Goal: Task Accomplishment & Management: Complete application form

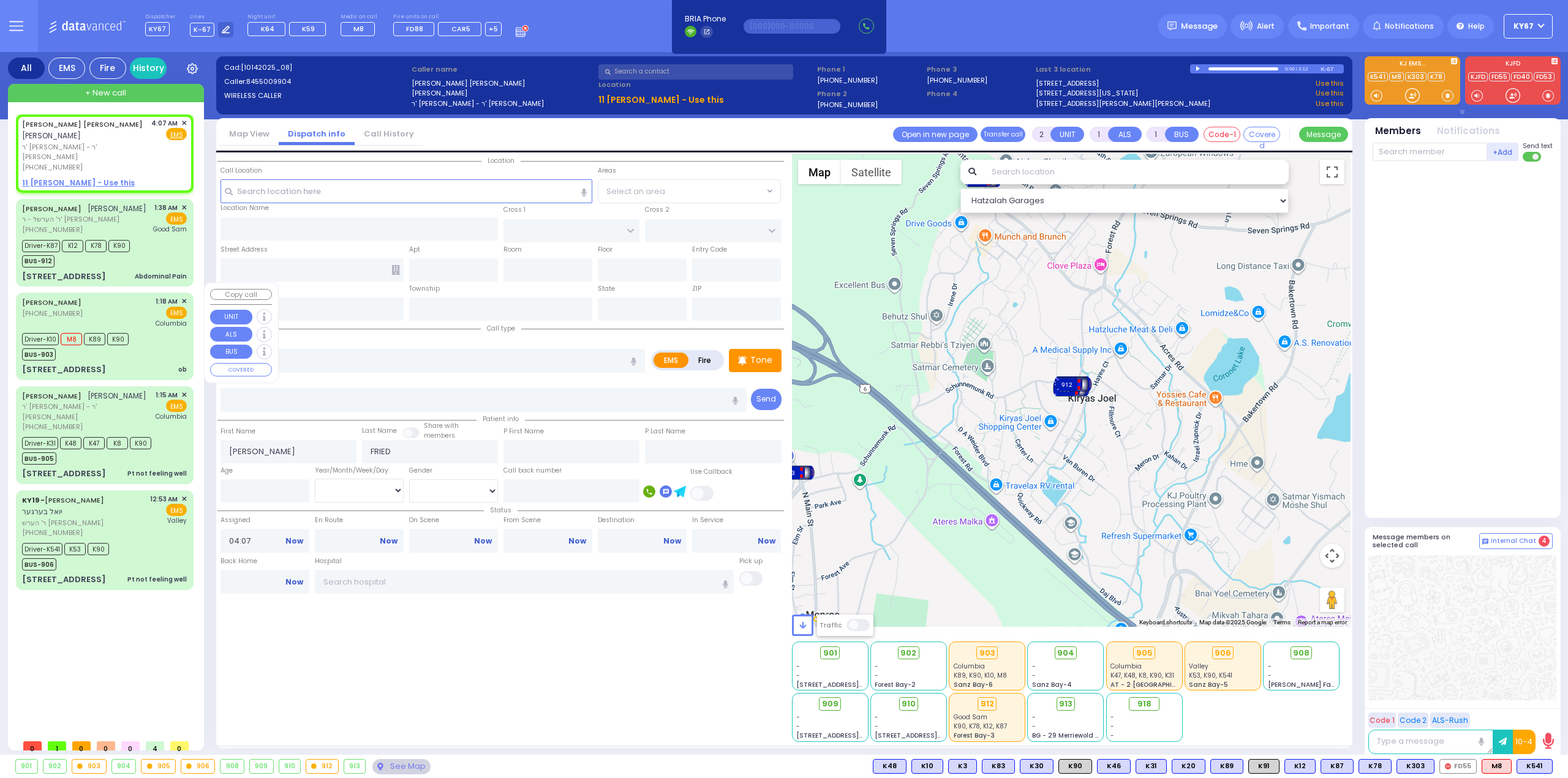
select select
click at [185, 121] on span "✕" at bounding box center [184, 123] width 5 height 10
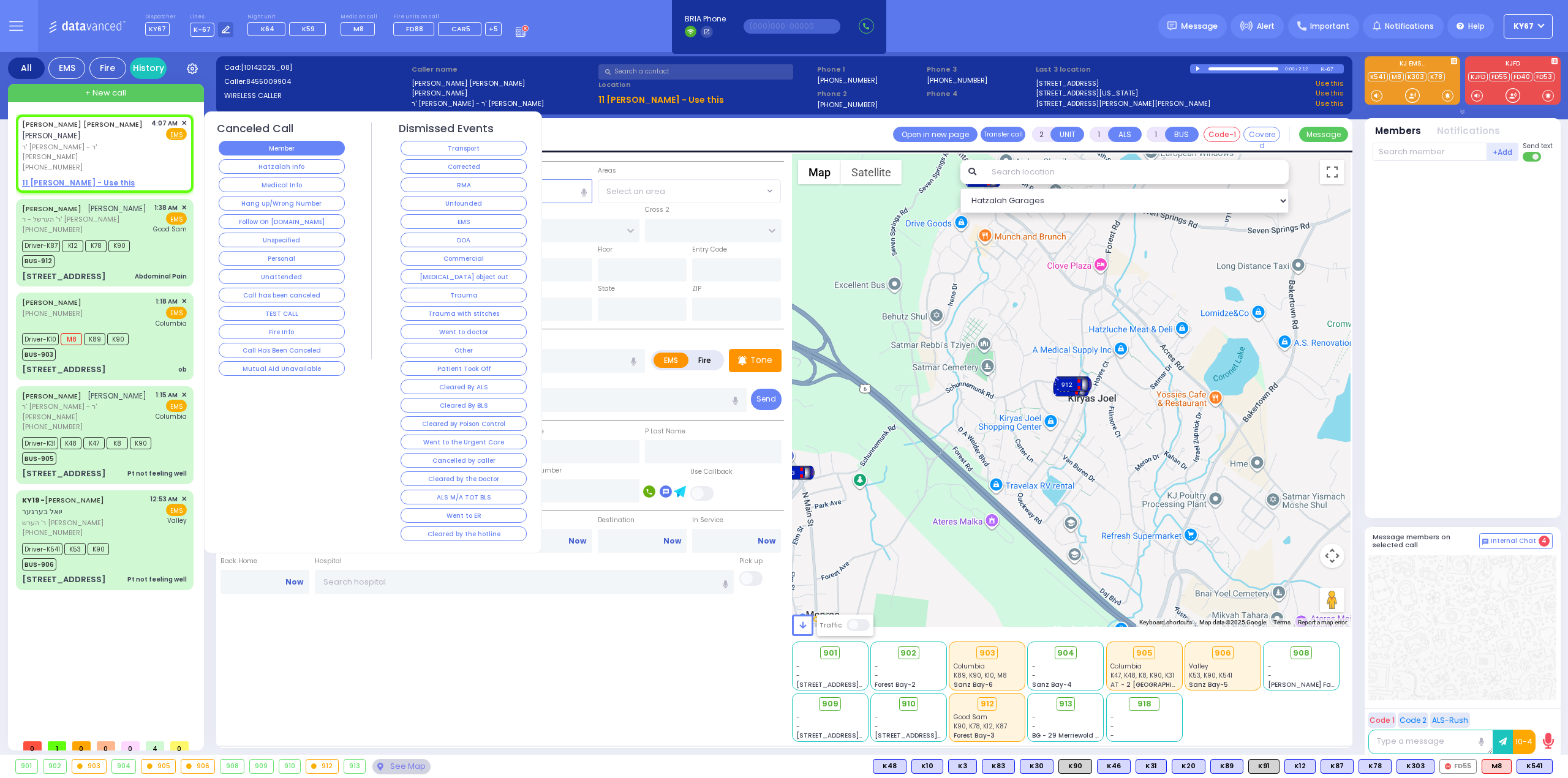
click at [256, 145] on button "Member" at bounding box center [281, 148] width 126 height 15
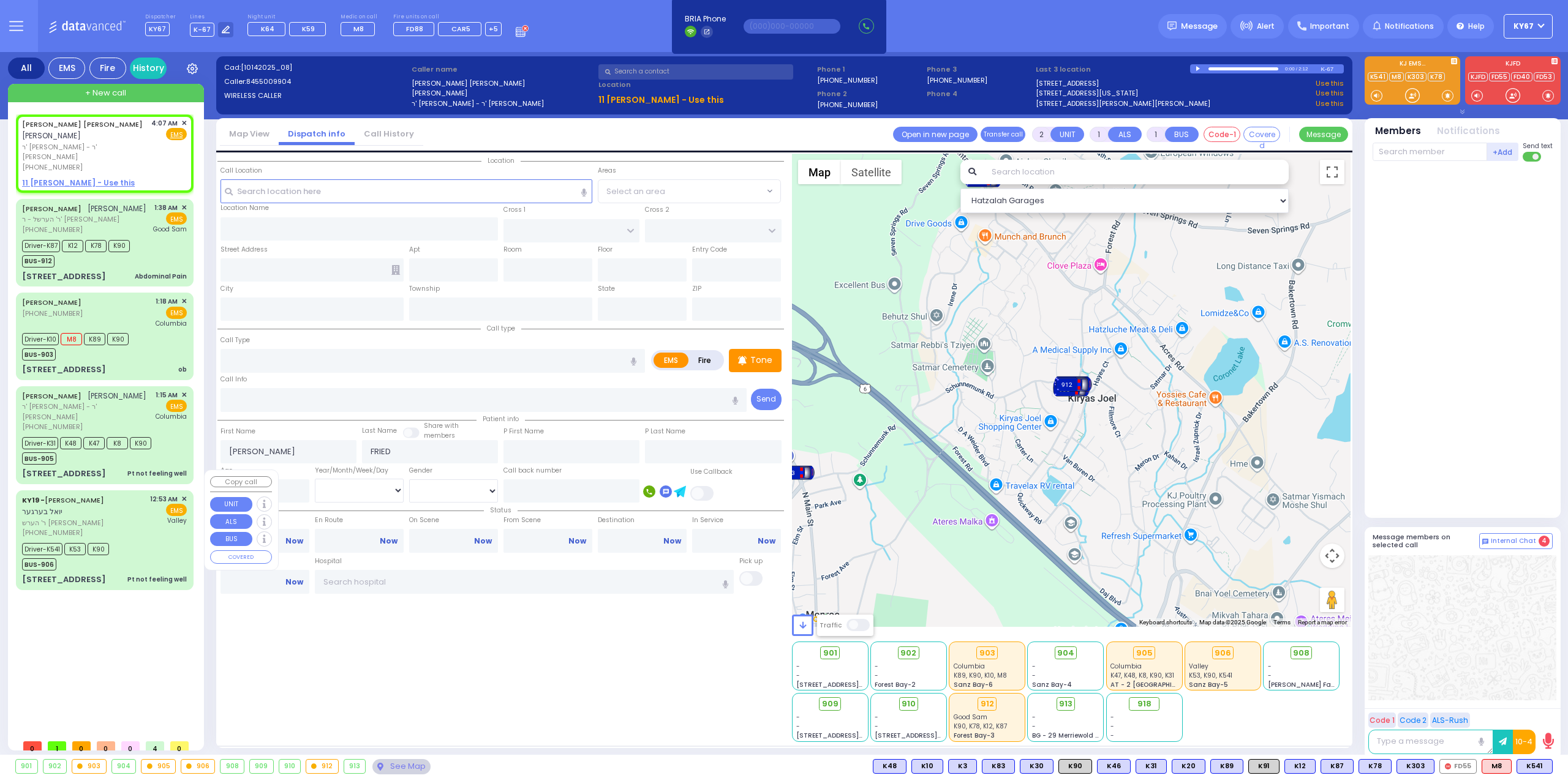
select select
radio input "true"
select select
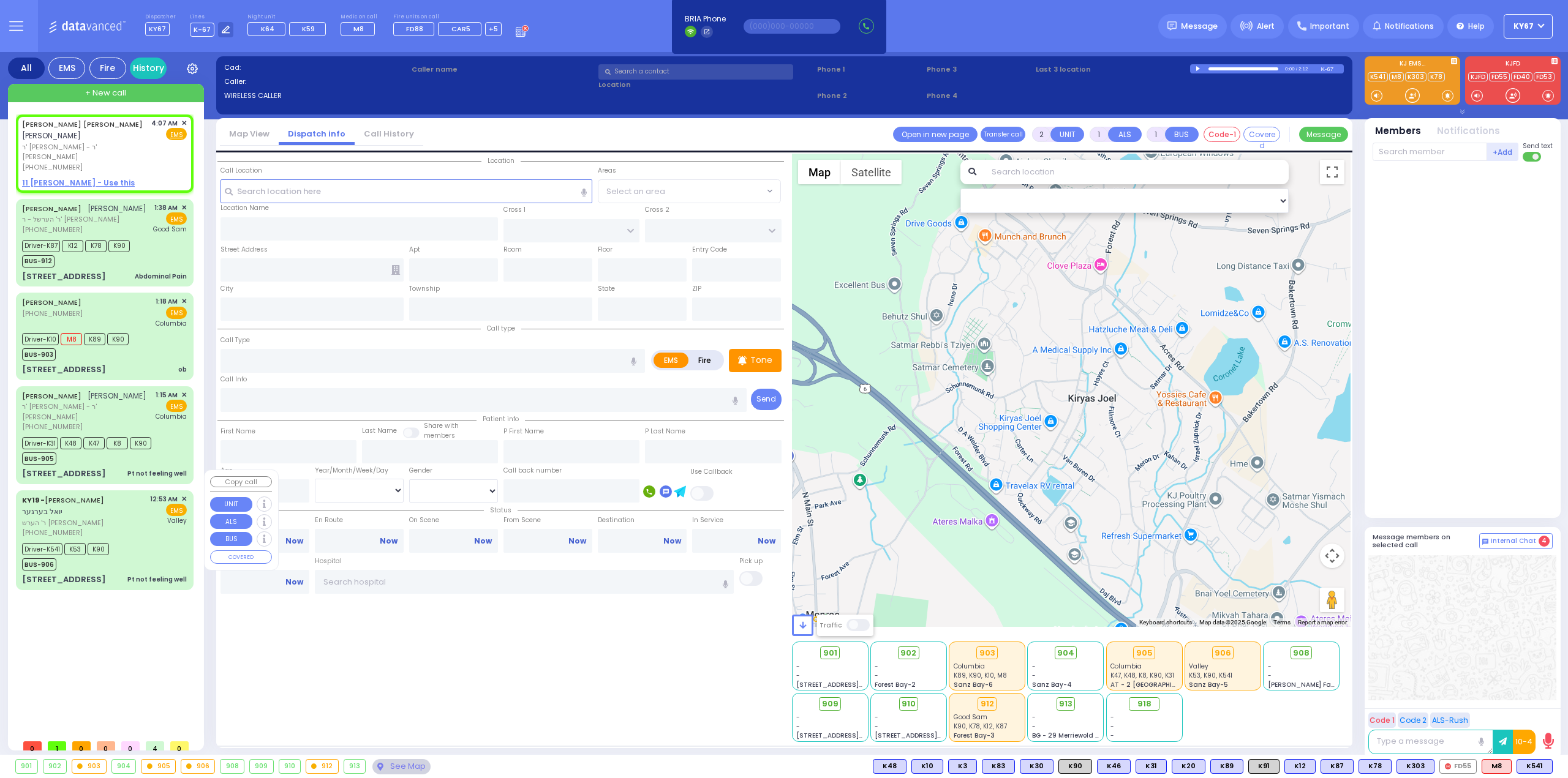
click at [135, 541] on div "Driver-K541 K53 K90 BUS-906" at bounding box center [104, 556] width 165 height 31
type input "6"
select select
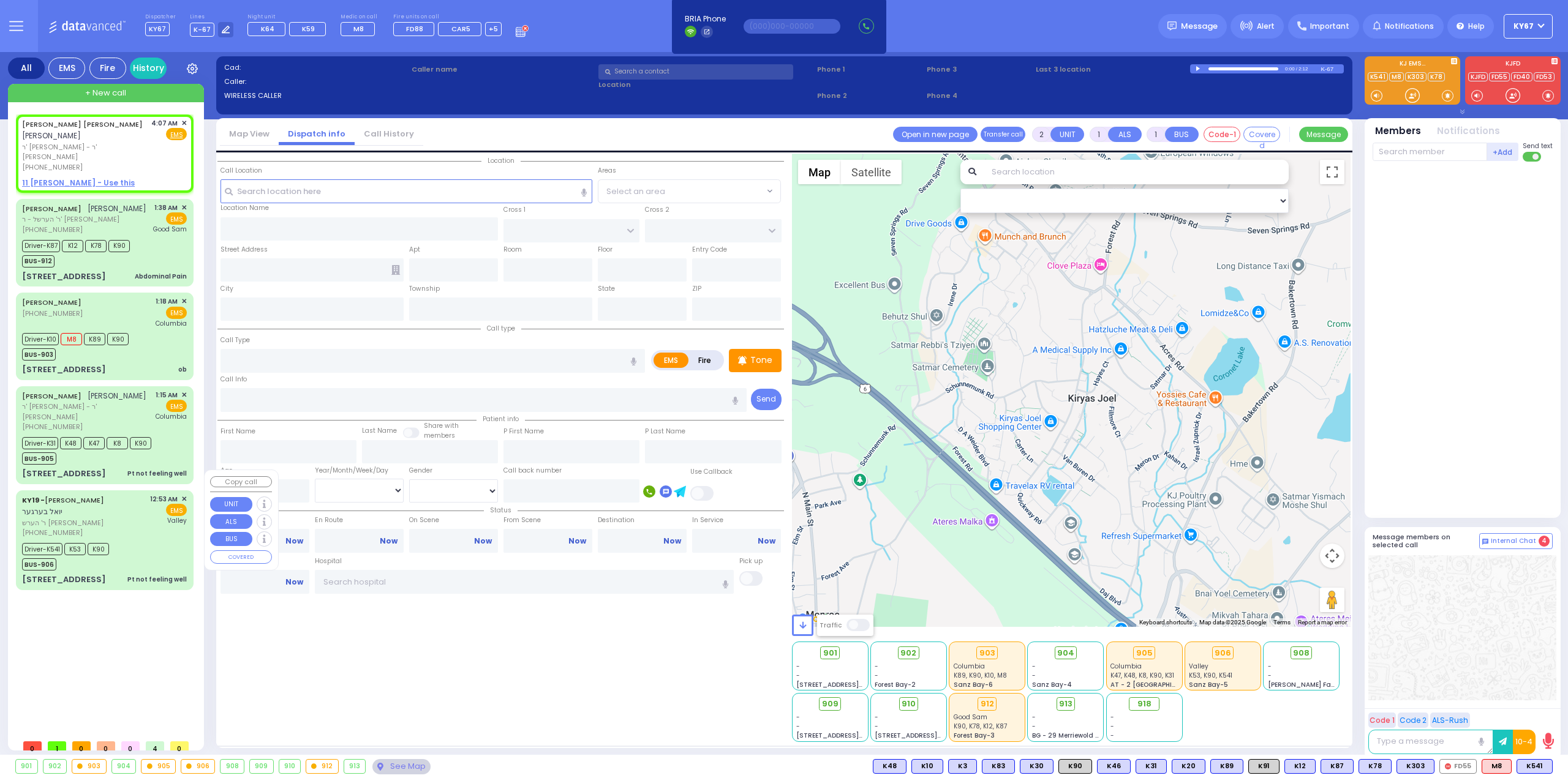
type input "Pt not feeling well"
radio input "true"
type input "JOEL"
type input "BERGER"
type input "Pessy"
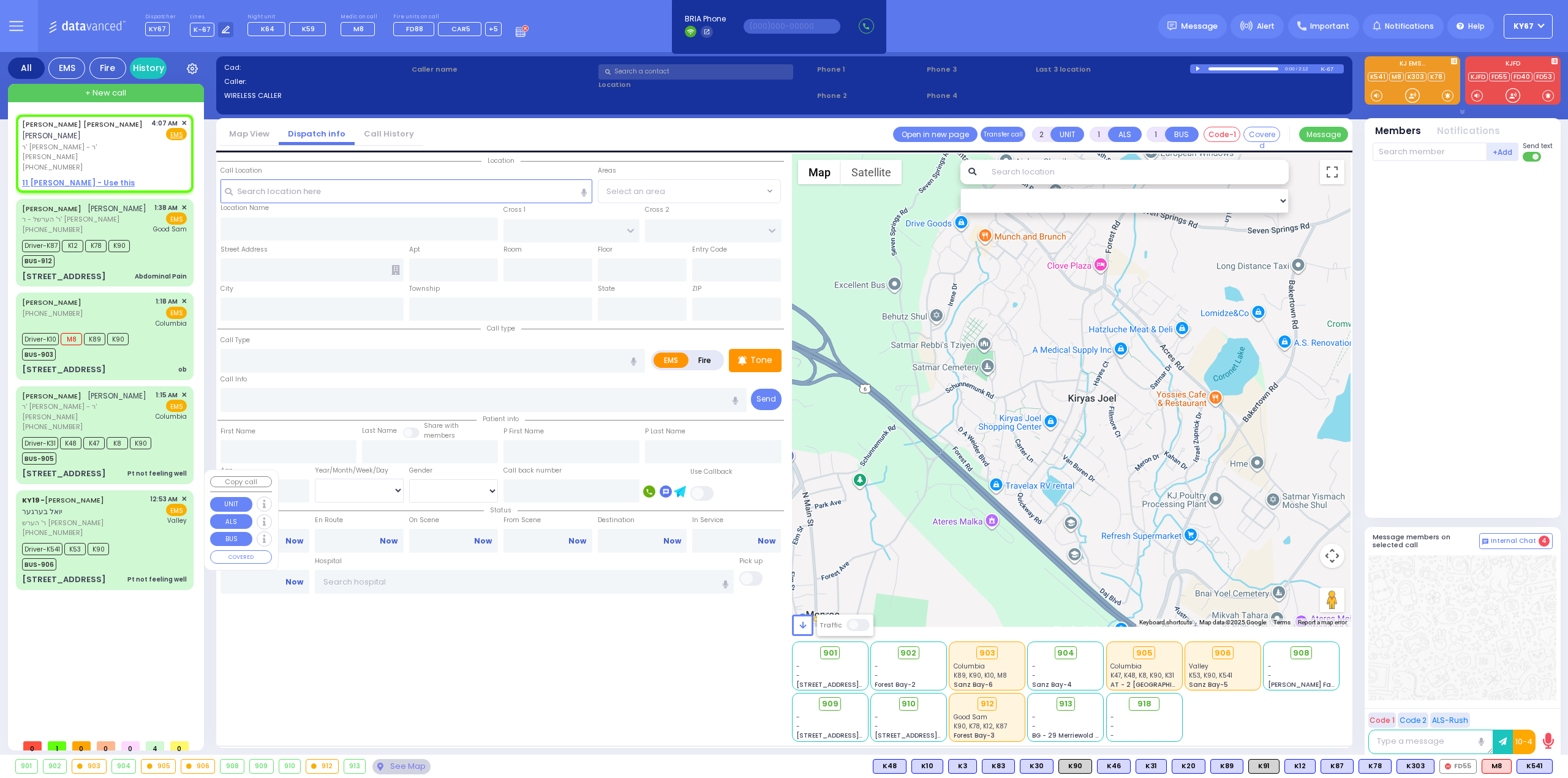
type input "Berger"
type input "15"
select select "Year"
select select "[DEMOGRAPHIC_DATA]"
type input "00:53"
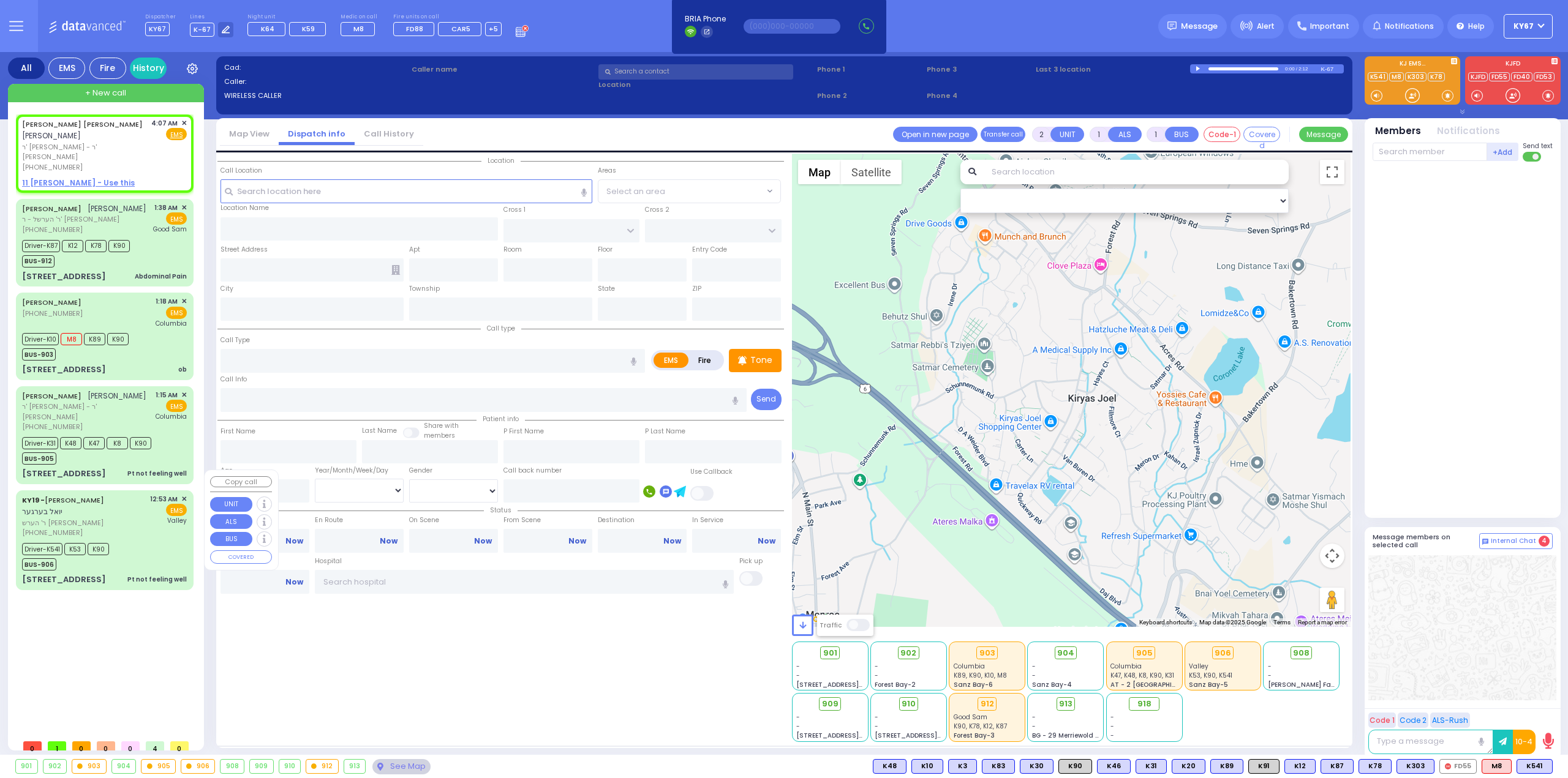
type input "00:55"
type input "00:56"
type input "01:07"
type input "Valley Hospital"
select select "Hatzalah Garages"
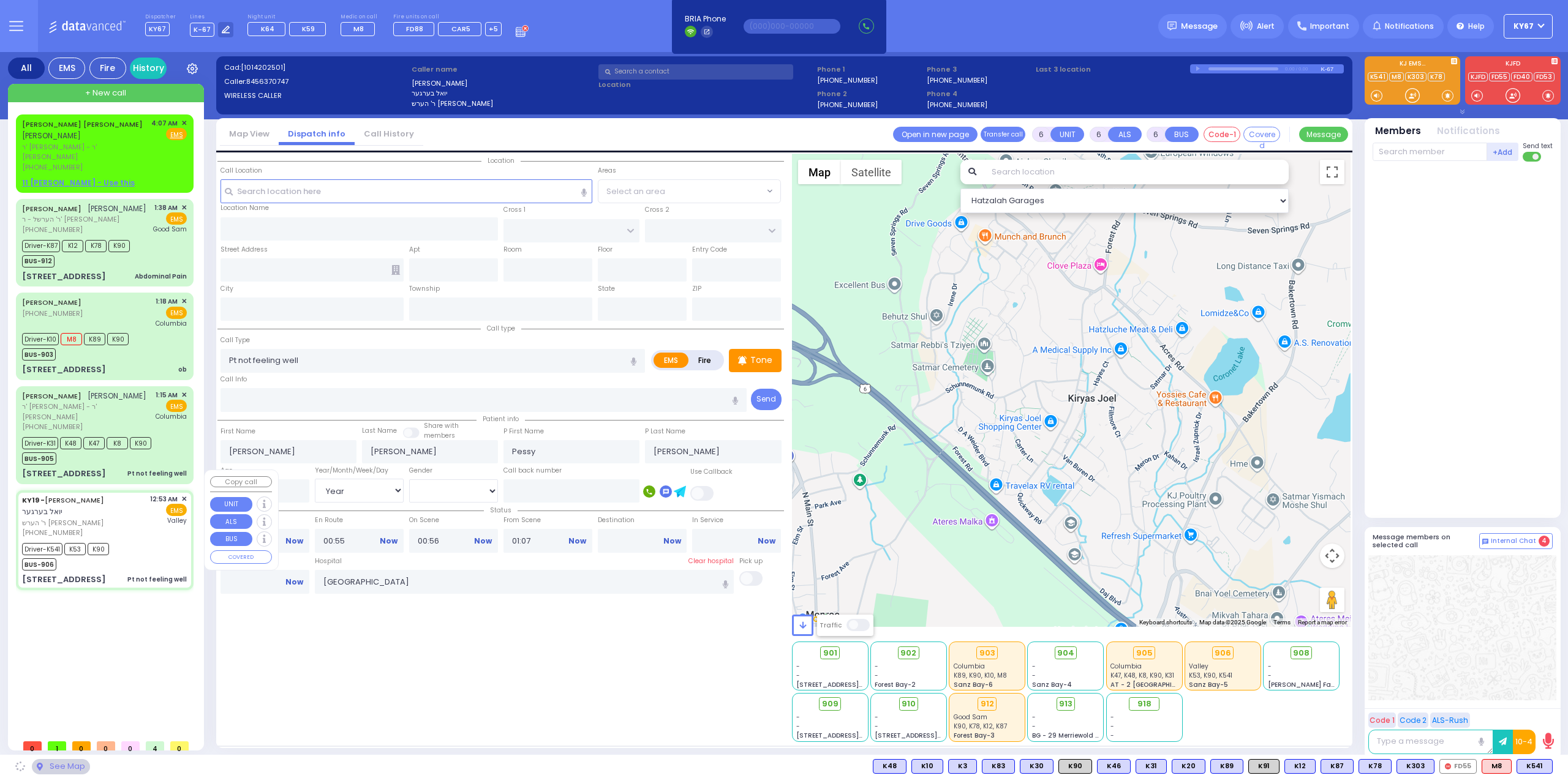
type input "ROVNA COURT"
type input "TAITCH COURT"
type input "1 TAITCH CT"
type input "202"
type input "Monroe"
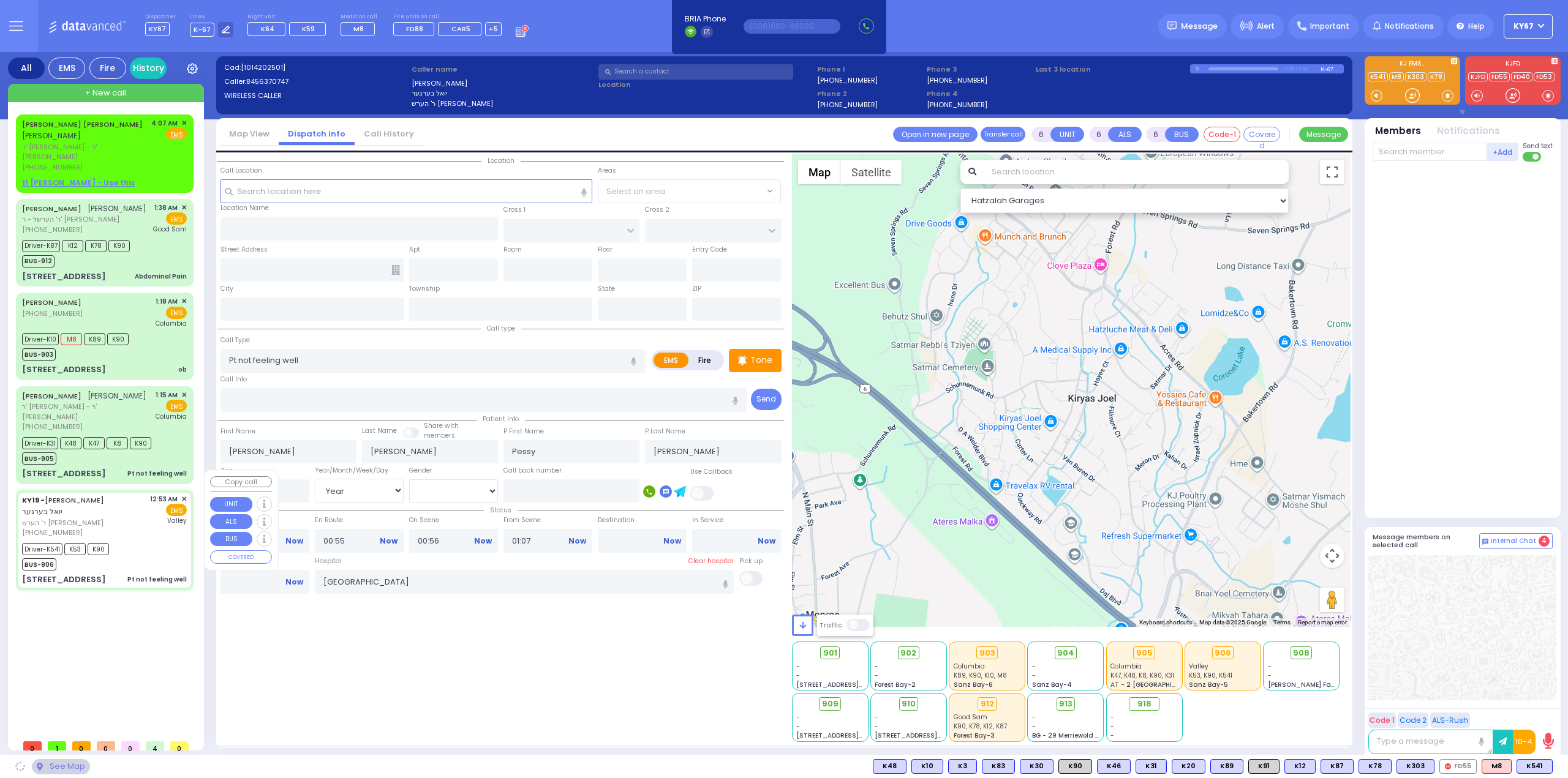
type input "New York"
type input "10950"
select select "SECTION 5"
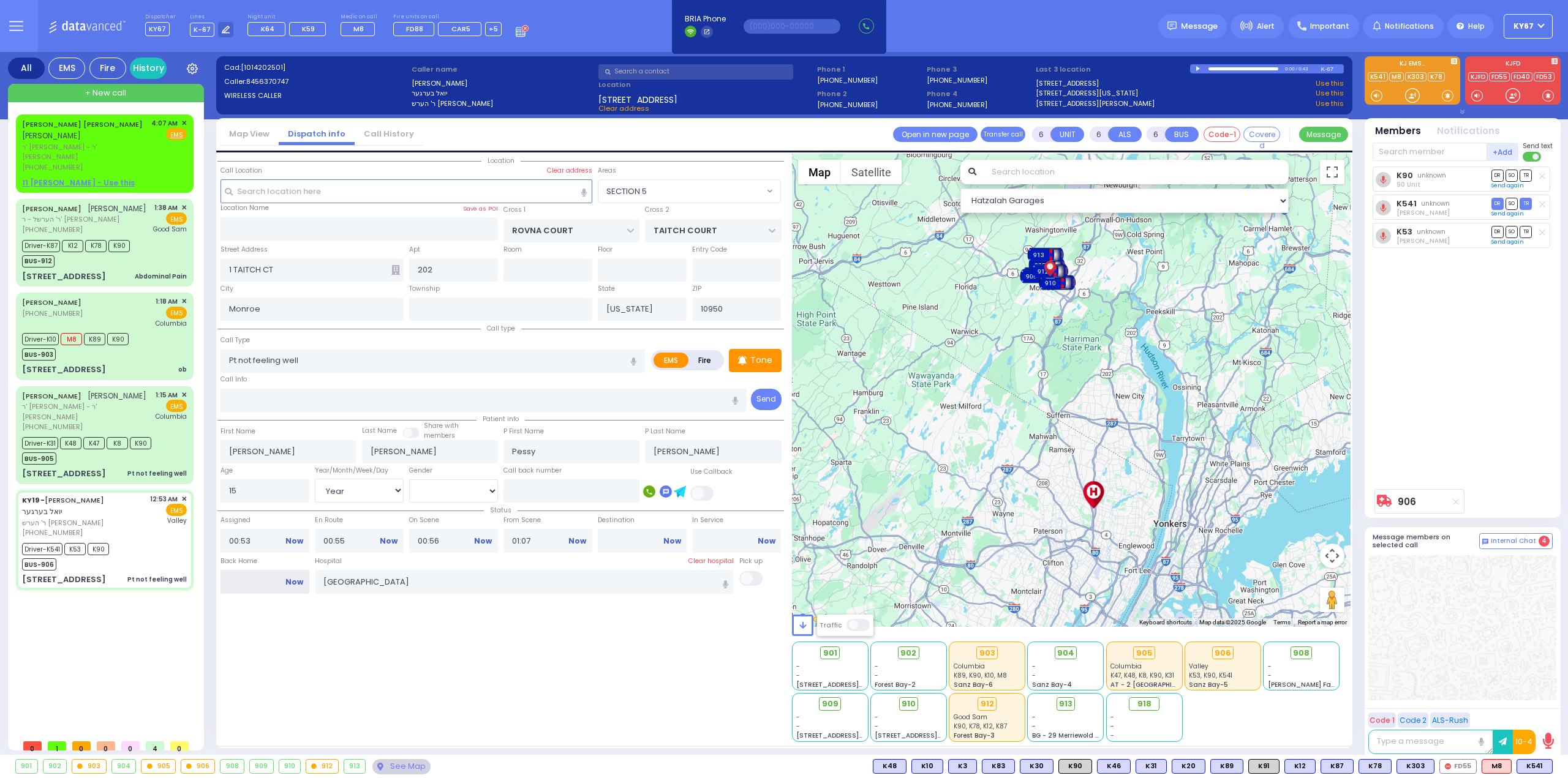
click at [250, 580] on input "Back Home" at bounding box center [265, 582] width 89 height 24
type input "04:09"
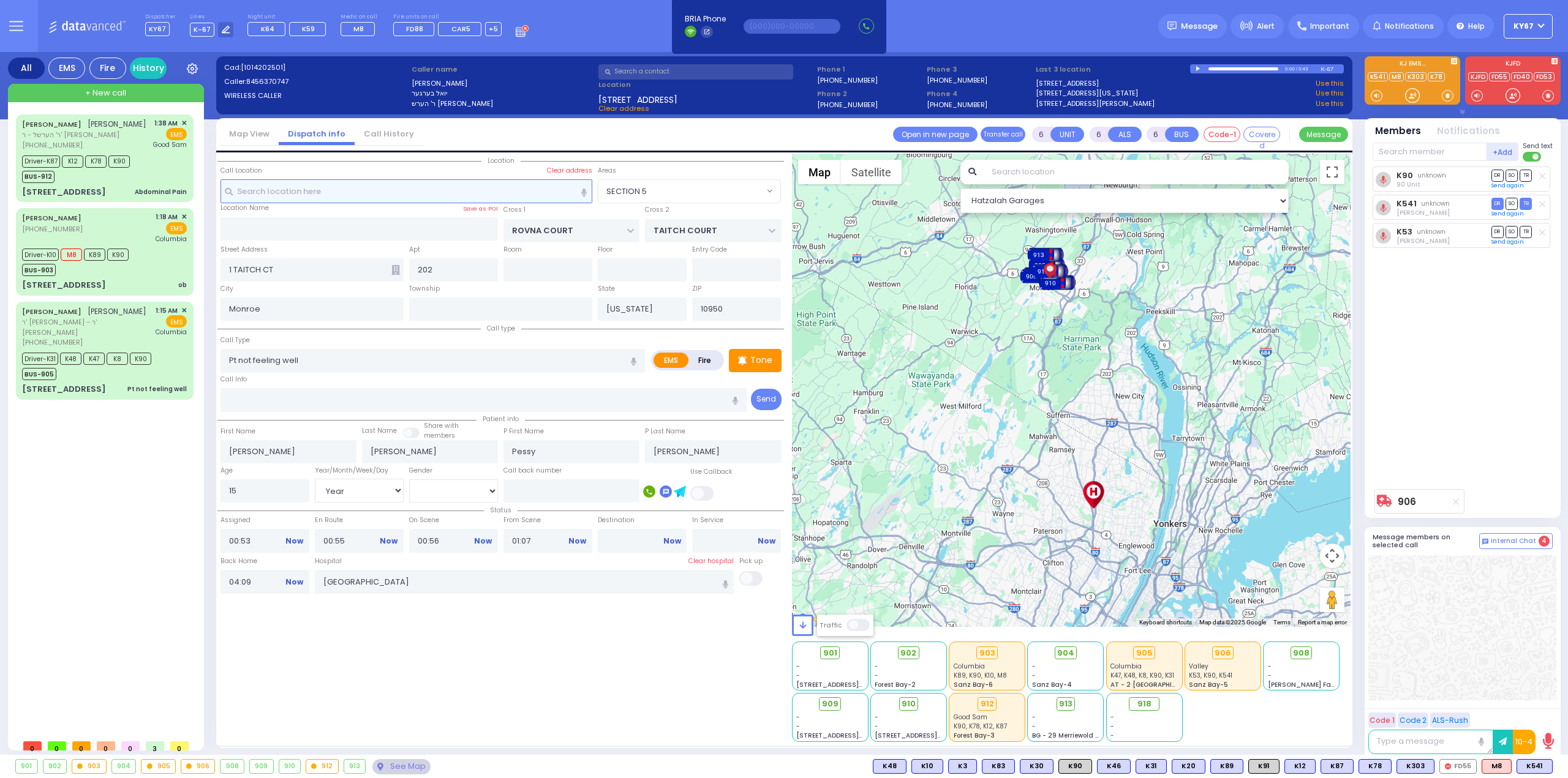
select select
radio input "true"
select select
select select "Hatzalah Garages"
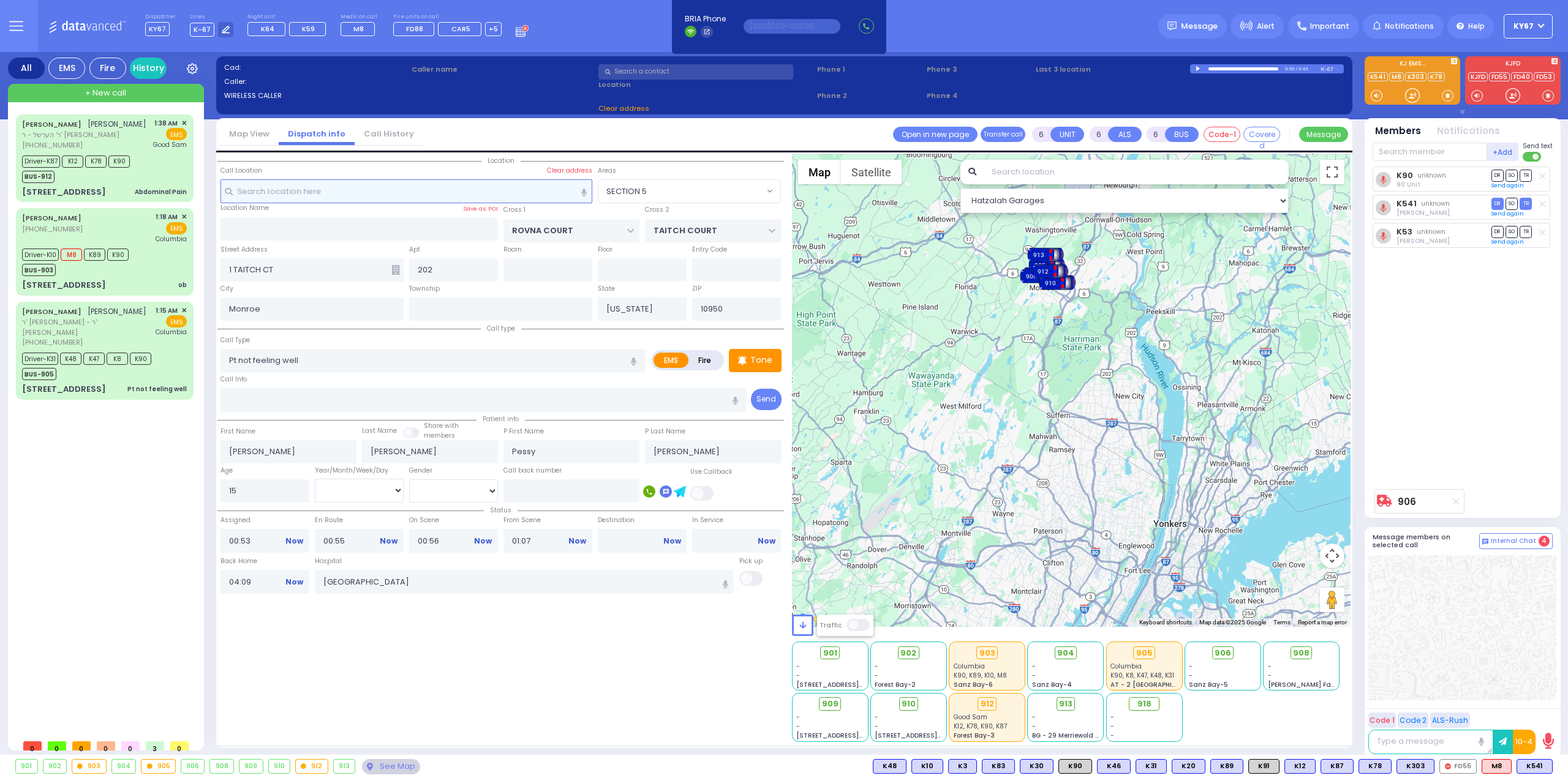
select select
radio input "true"
select select
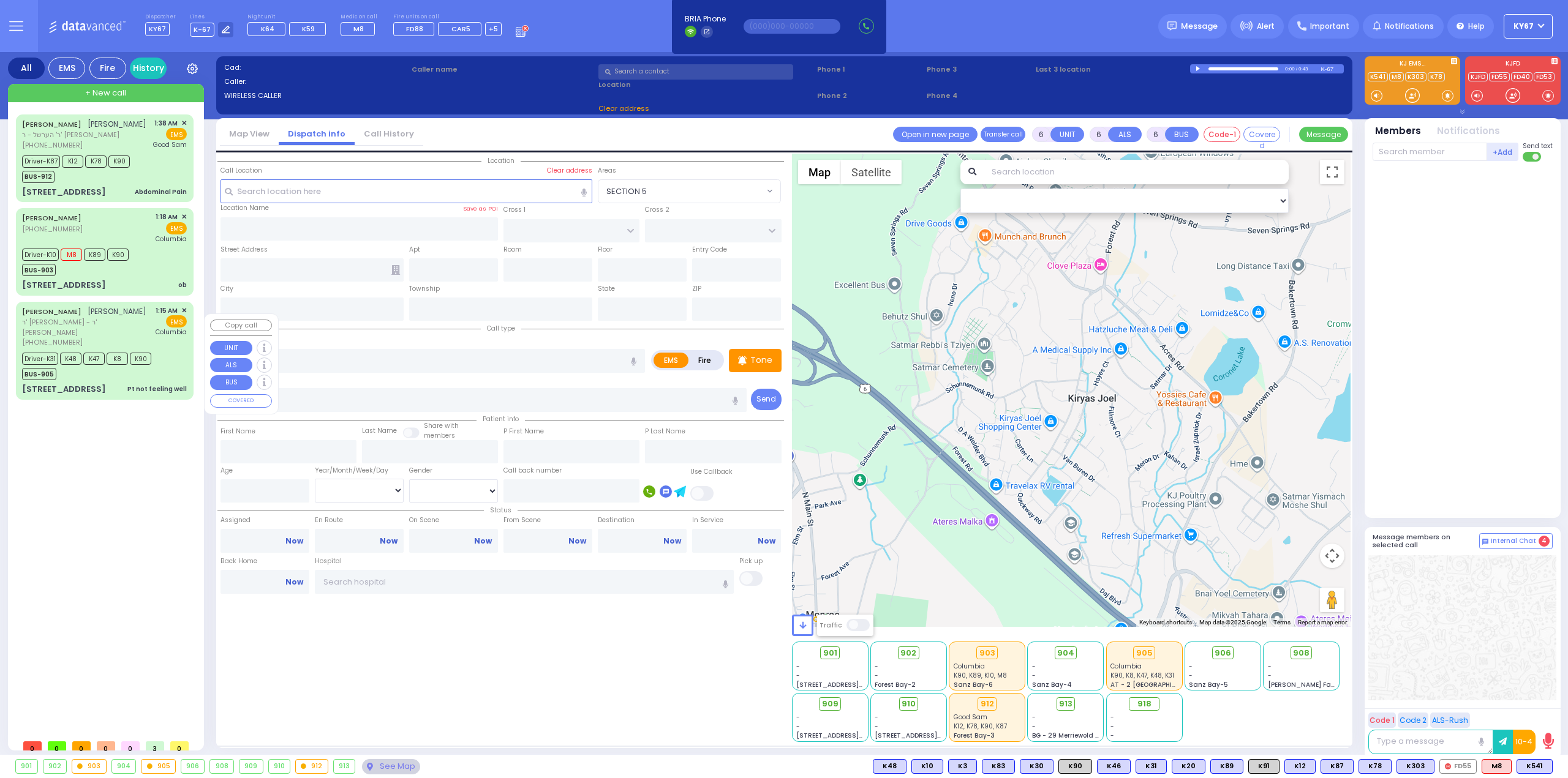
click at [170, 369] on div "Driver-K31 K48 K47 K8 K90 BUS-905" at bounding box center [104, 365] width 165 height 31
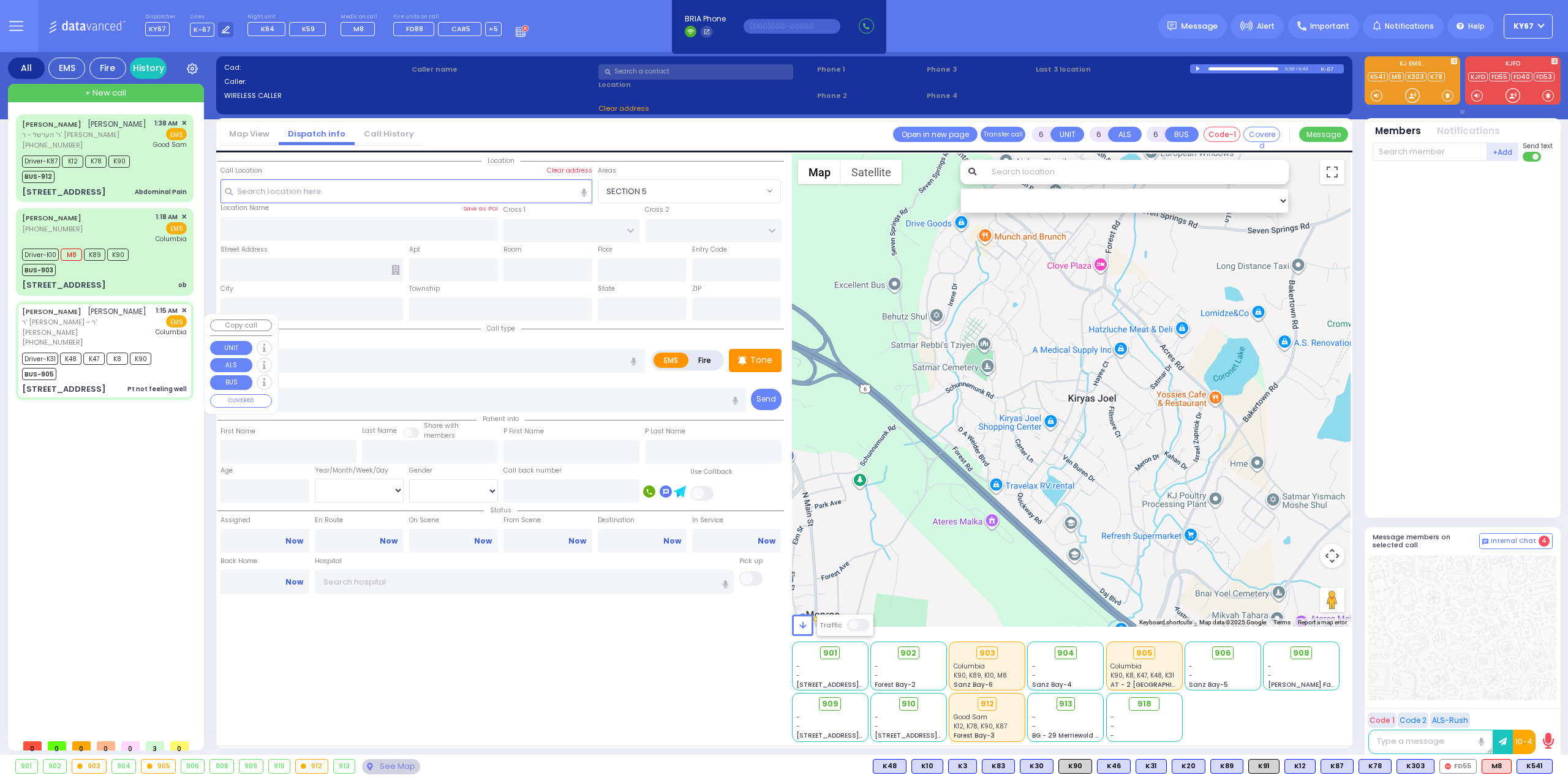
select select
type input "Pt not feeling well"
radio input "true"
type input "ELYA MAYER"
type input "SAFDIE"
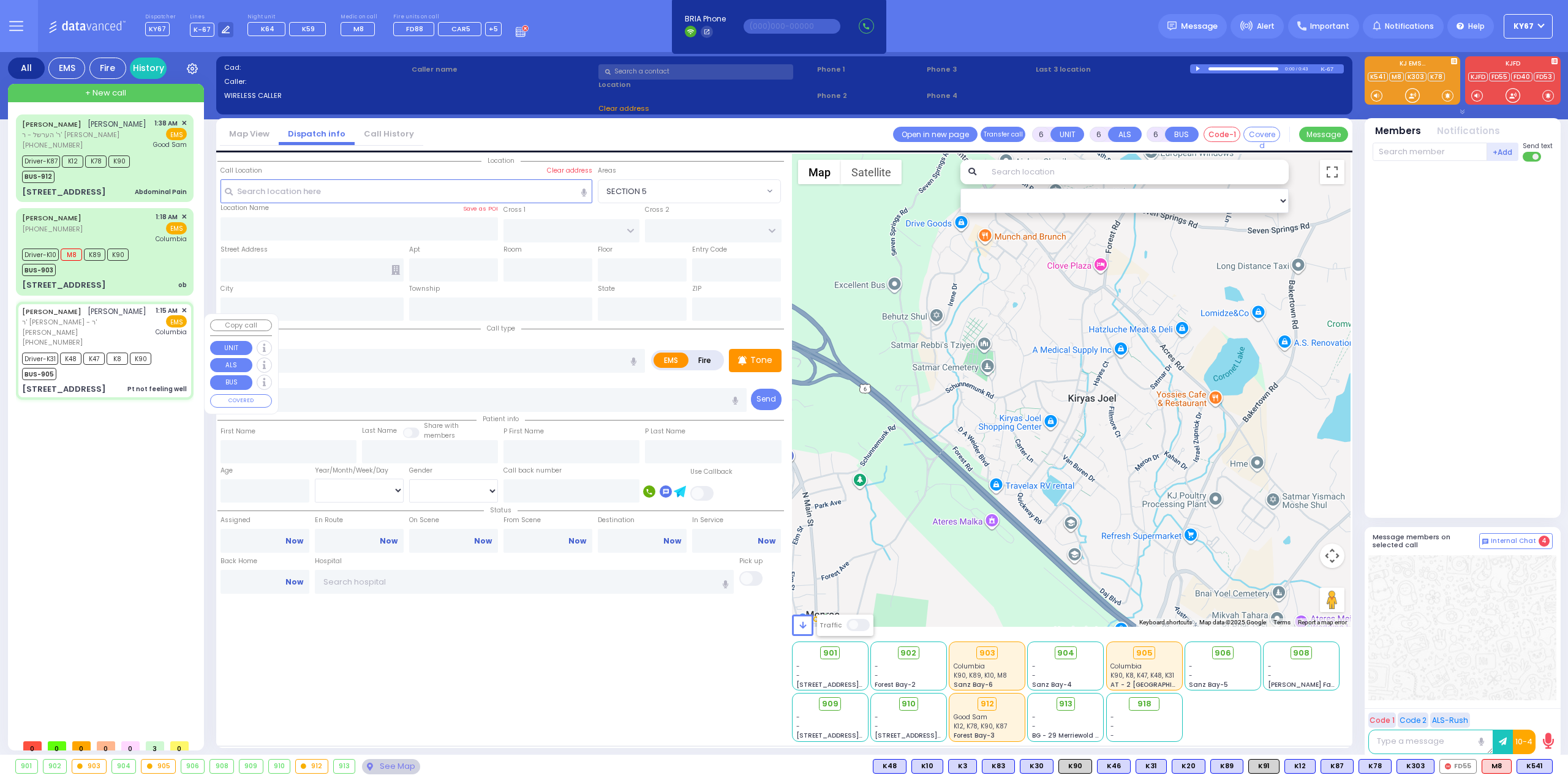
type input "Jacob"
type input "Safdie"
type input "3"
select select "Month"
select select "[DEMOGRAPHIC_DATA]"
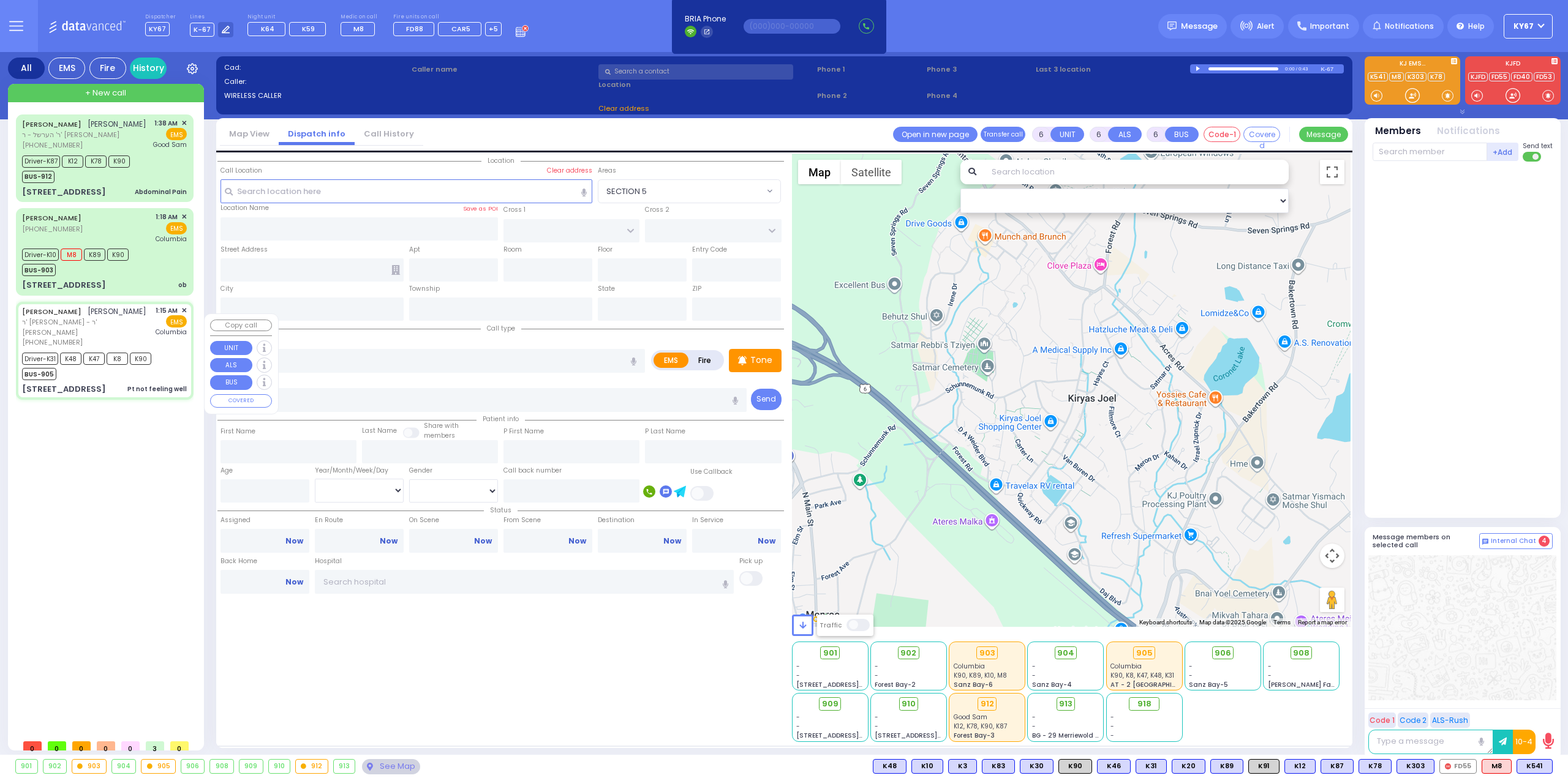
type input "01:15"
type input "01:16"
type input "01:20"
type input "01:46"
type input "02:24"
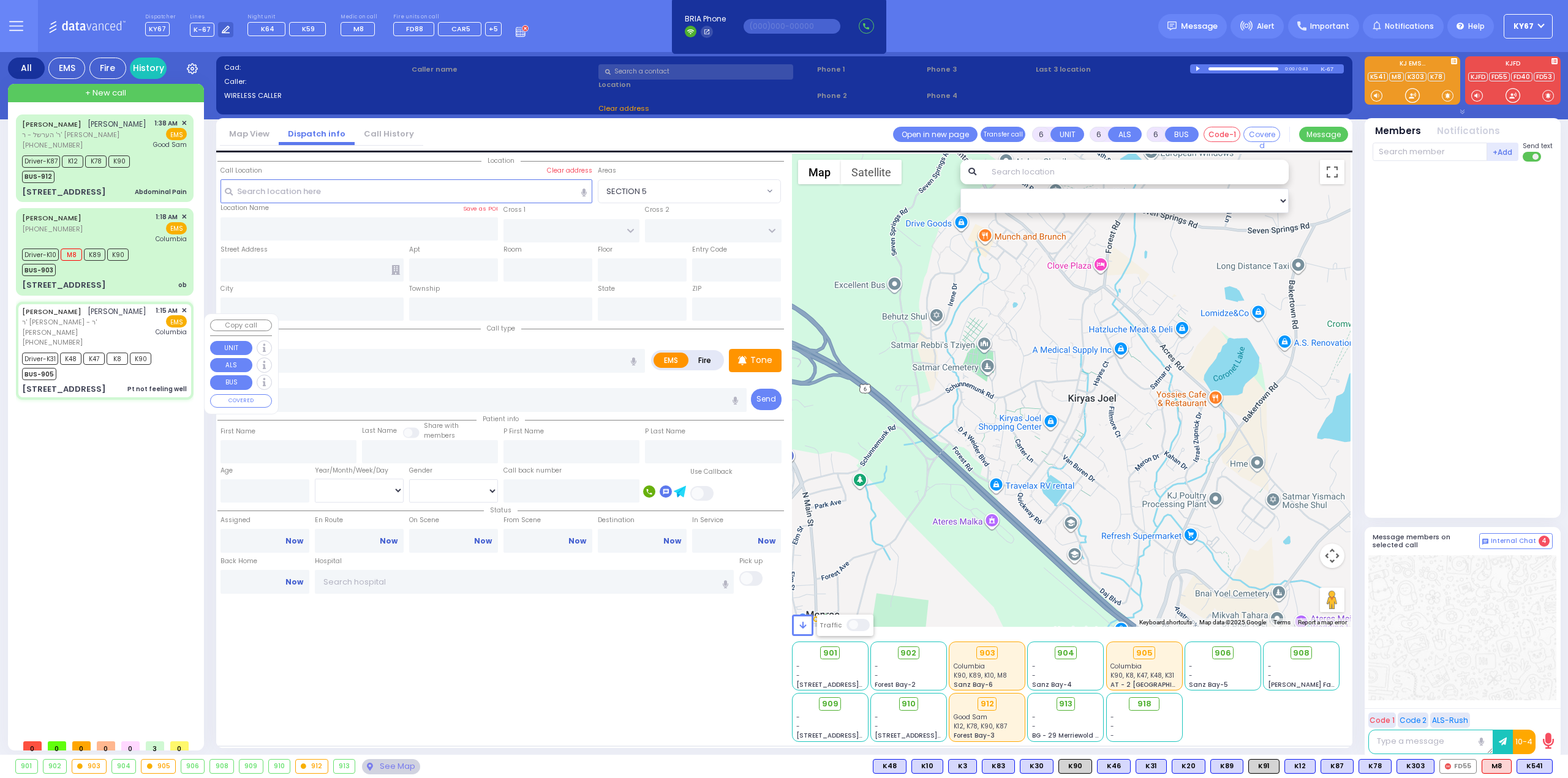
type input "02:32"
type input "New York Presbyterian Hospital- Columbia Campus"
type input "ACRES RD"
type input "1 AMSTERDAM WAY"
type input "301"
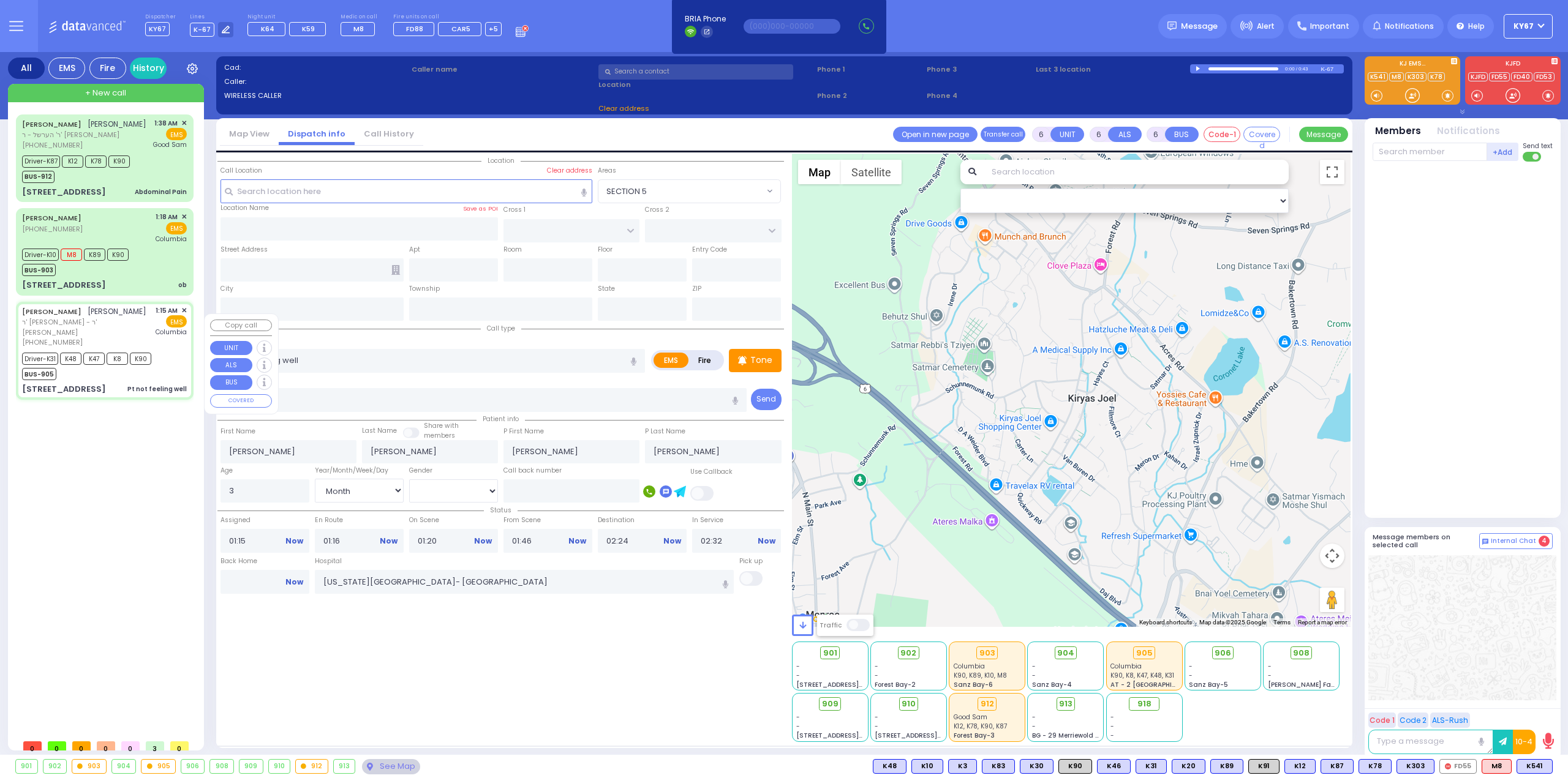
type input "Kiryas Joel"
type input "New York"
type input "10950"
select select "Hatzalah Garages"
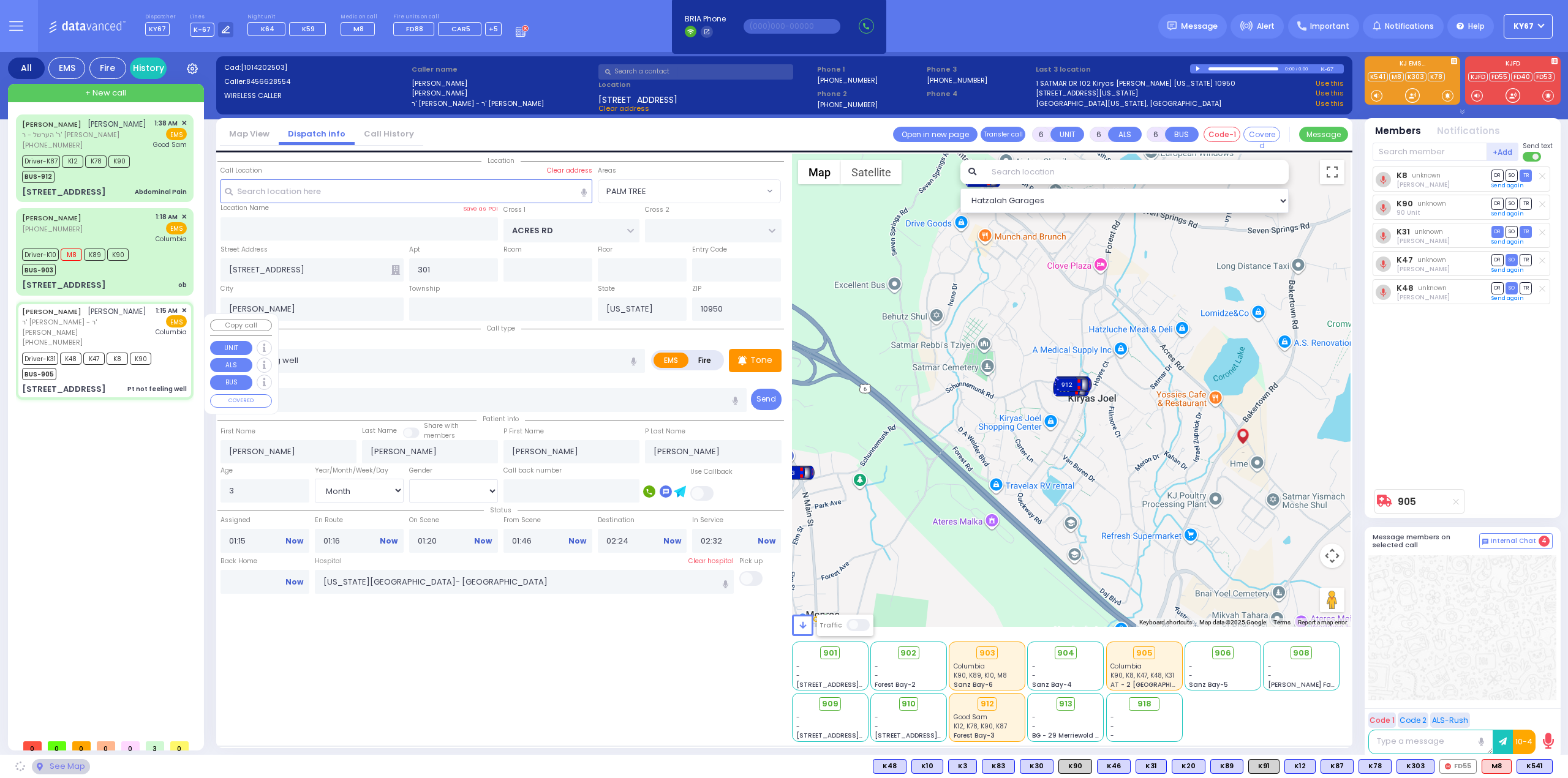
select select "PALM TREE"
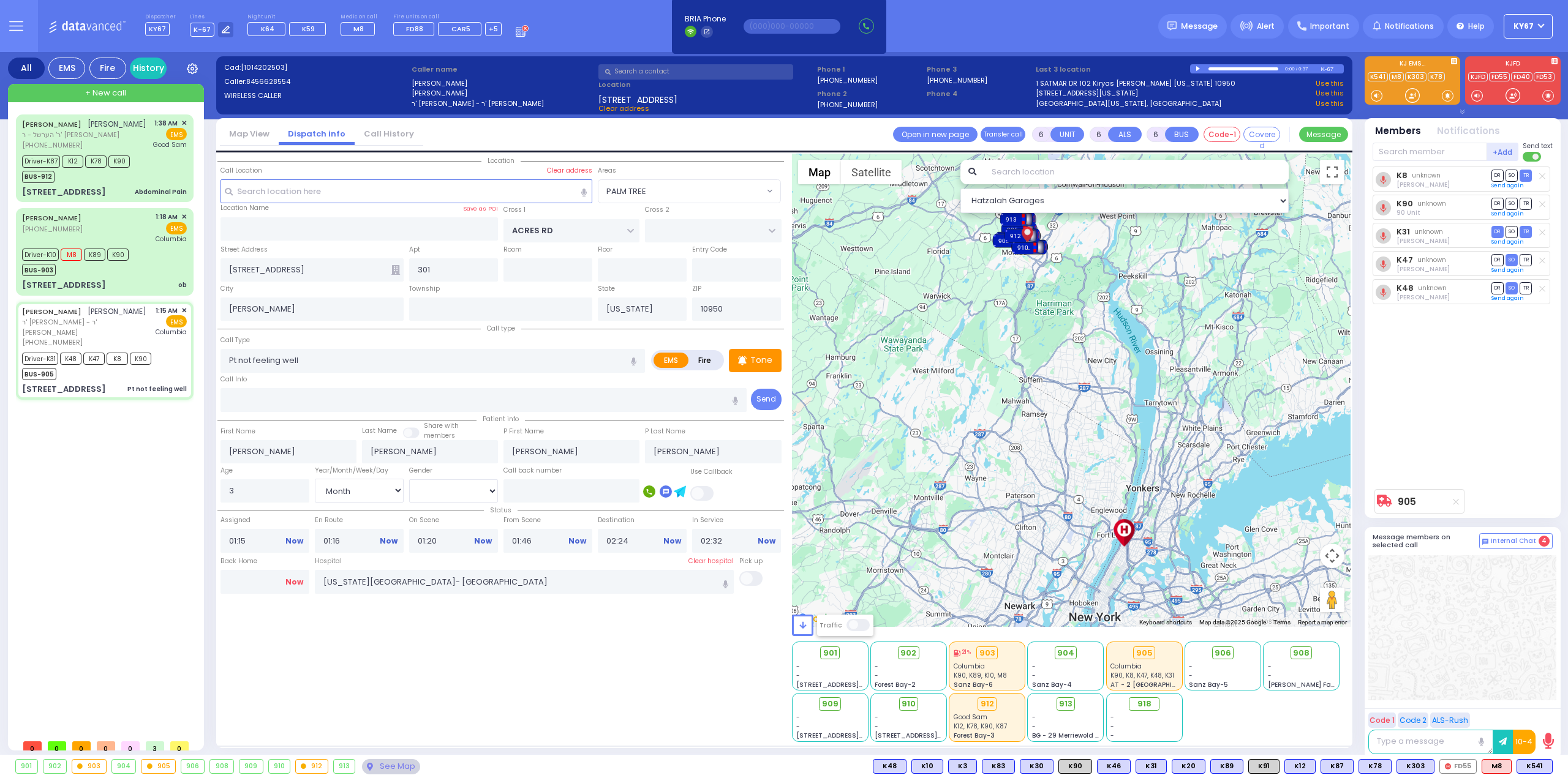
click at [291, 580] on link "Now" at bounding box center [295, 582] width 18 height 11
type input "04:10"
select select
radio input "true"
select select
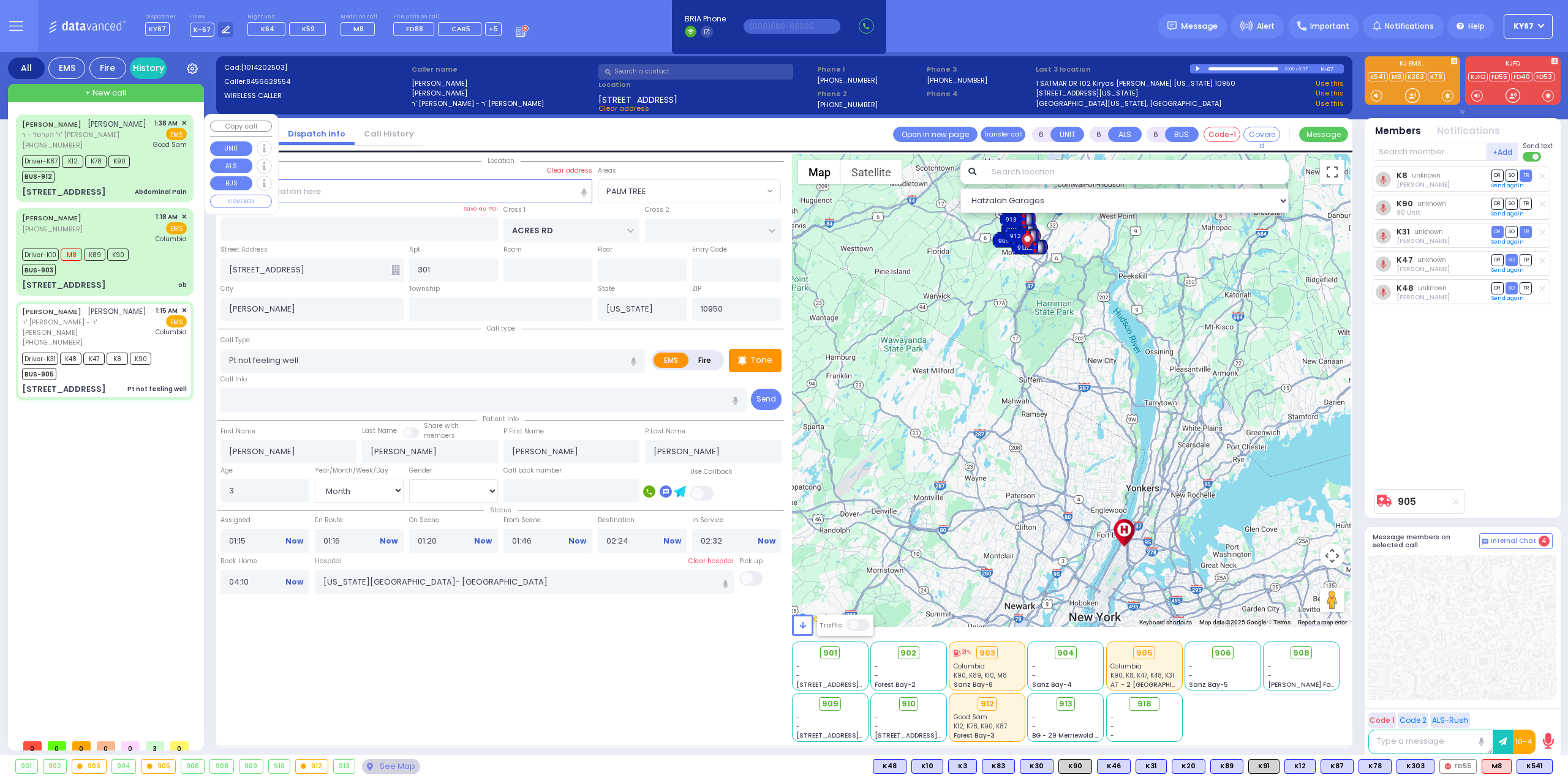
select select
select select "Hatzalah Garages"
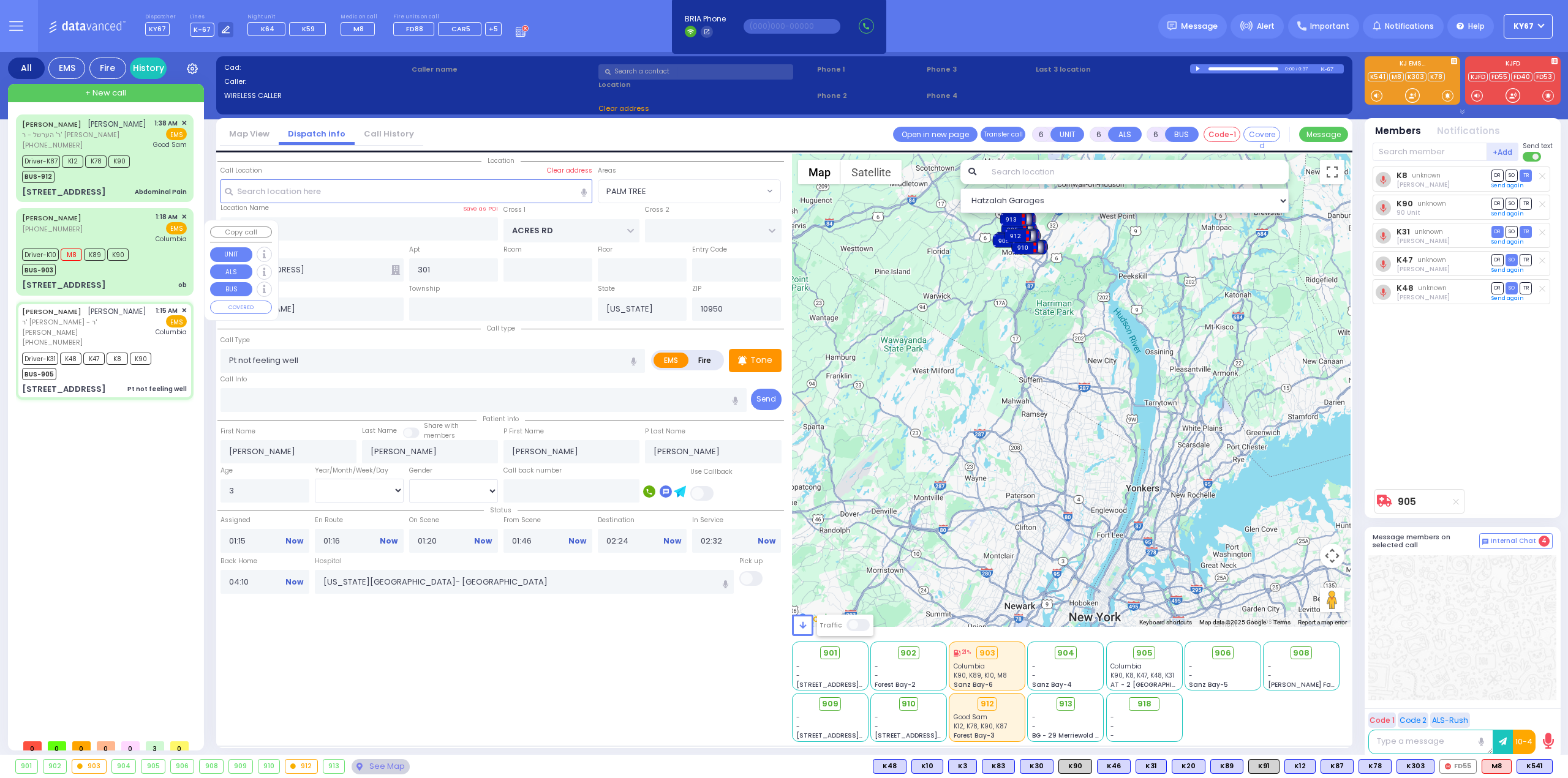
click at [156, 260] on div "Driver-K10 M8 K89 K90 BUS-903" at bounding box center [104, 261] width 165 height 31
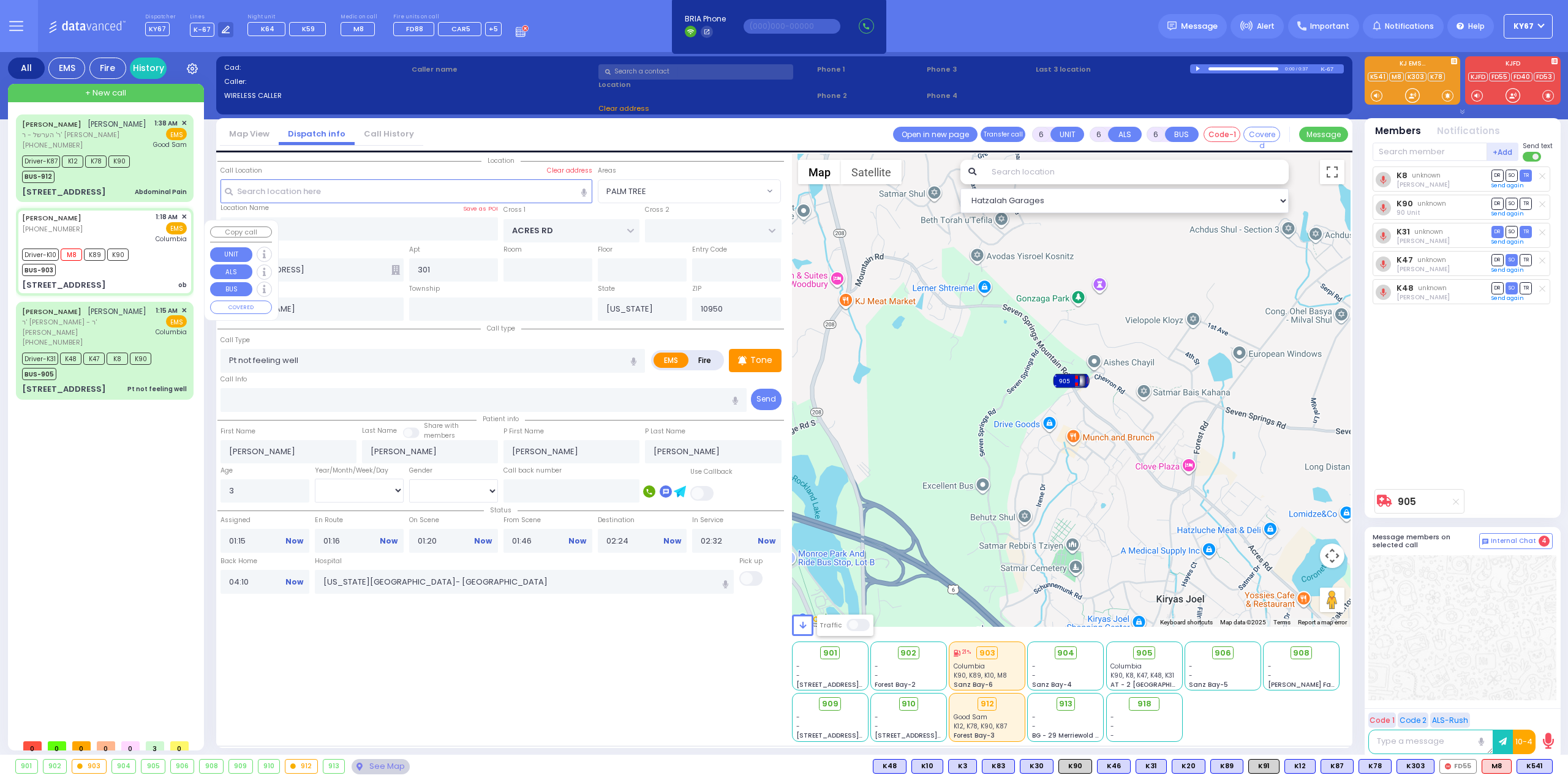
select select
type input "ob"
radio input "true"
type input "JOSHUA HERSH"
type input "SCHWIMER"
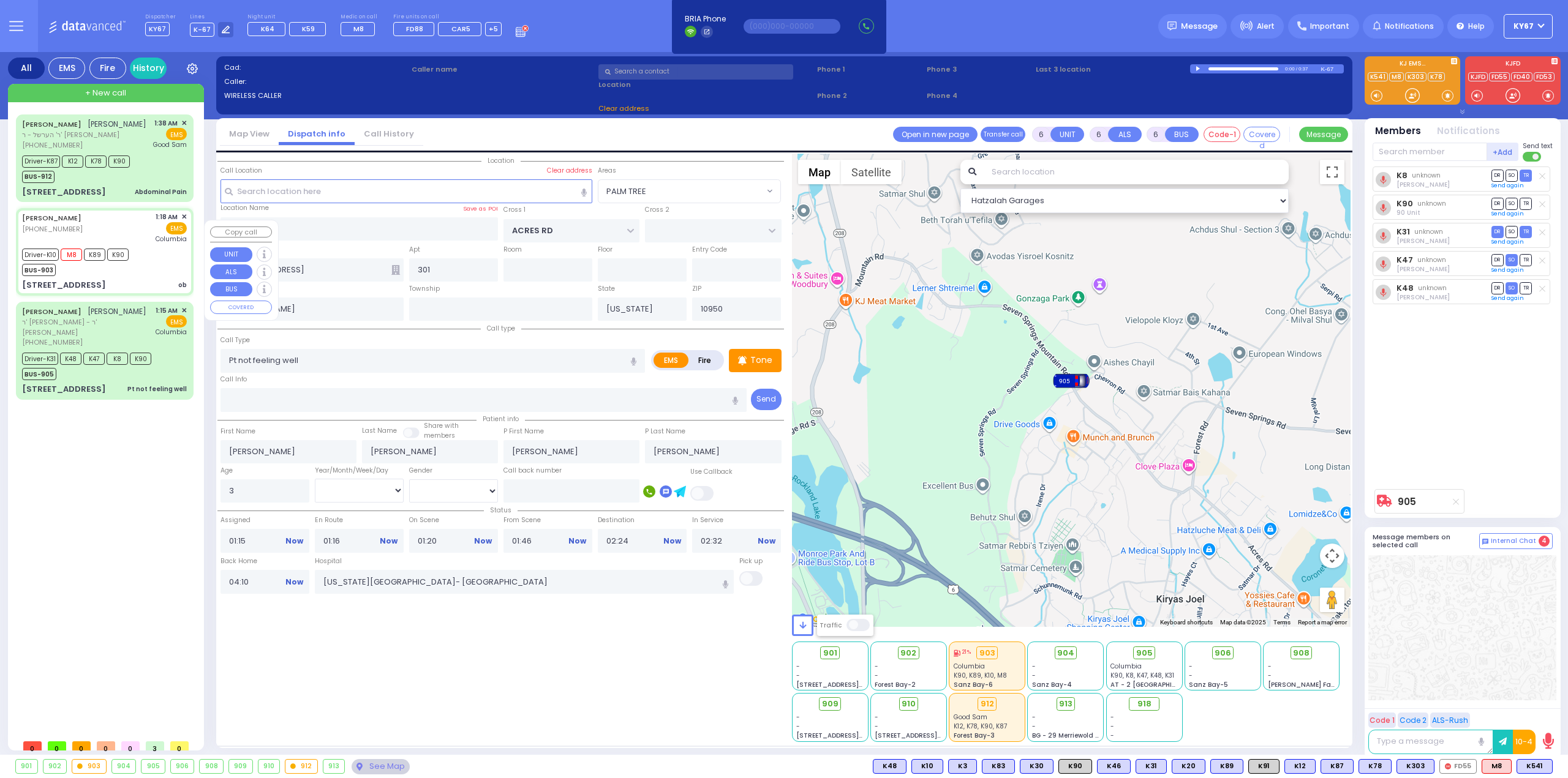
type input "Mindy"
type input "Fried"
type input "33"
select select "Year"
select select "[DEMOGRAPHIC_DATA]"
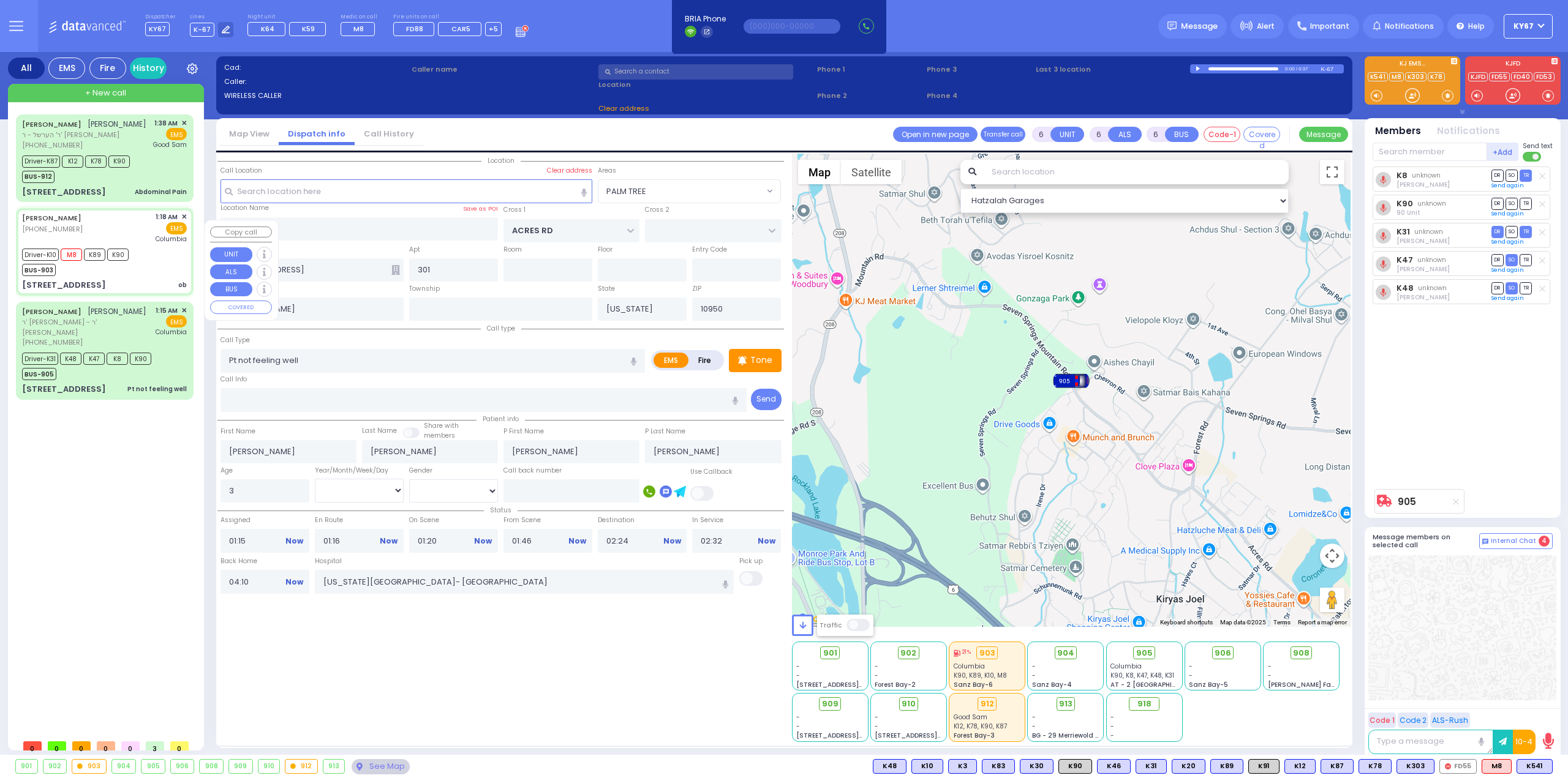
type input "01:18"
type input "01:20"
type input "01:27"
type input "01:39"
type input "02:27"
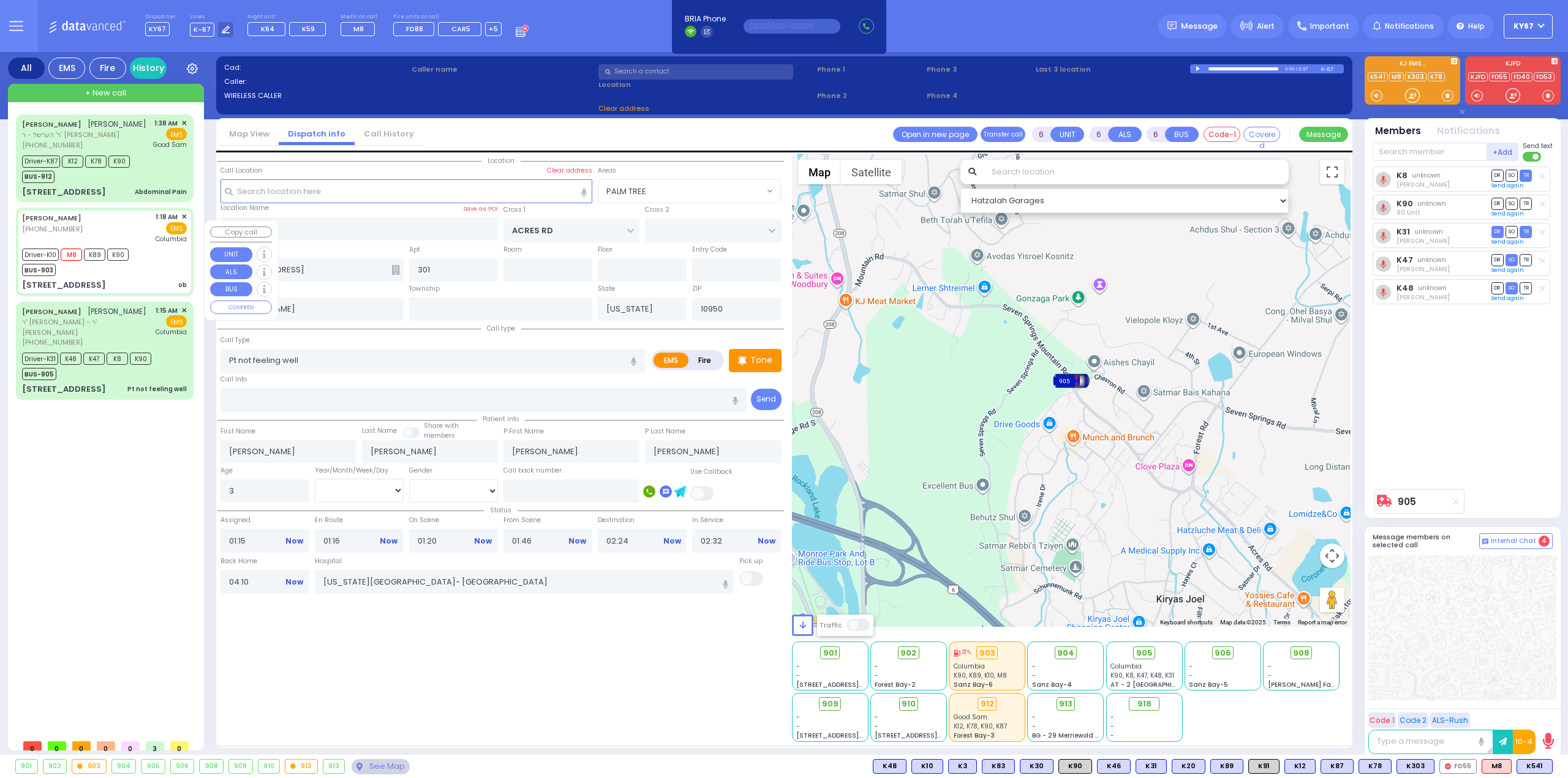
type input "02:49"
select select "Hatzalah Garages"
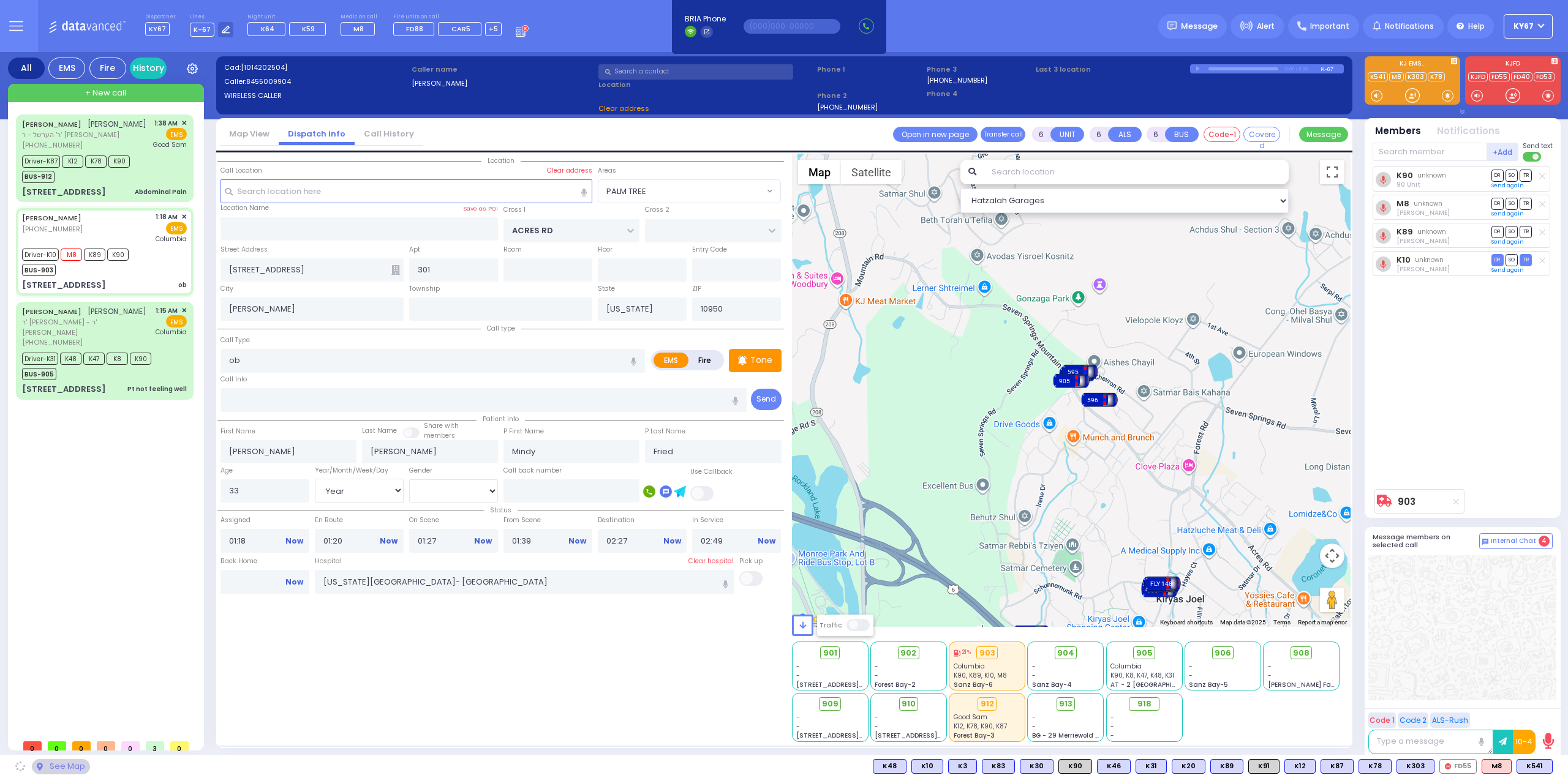
type input "BAKERTOWN RD"
type input "COUNTY ROUTE 105"
type input "15 AUSTRA PKWY"
type input "201"
select select "SECTION 4"
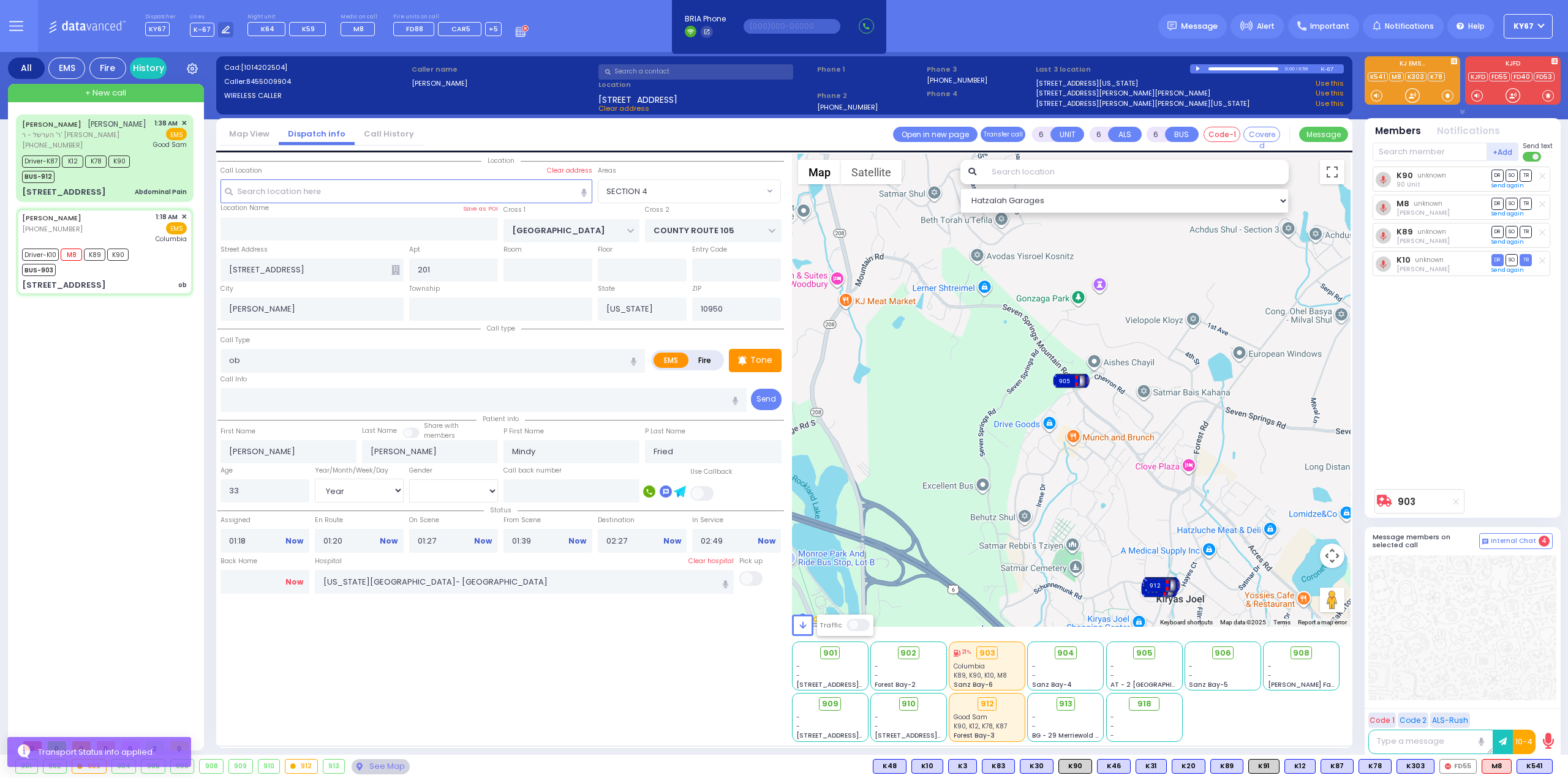
click at [300, 581] on link "Now" at bounding box center [295, 582] width 18 height 11
type input "04:10"
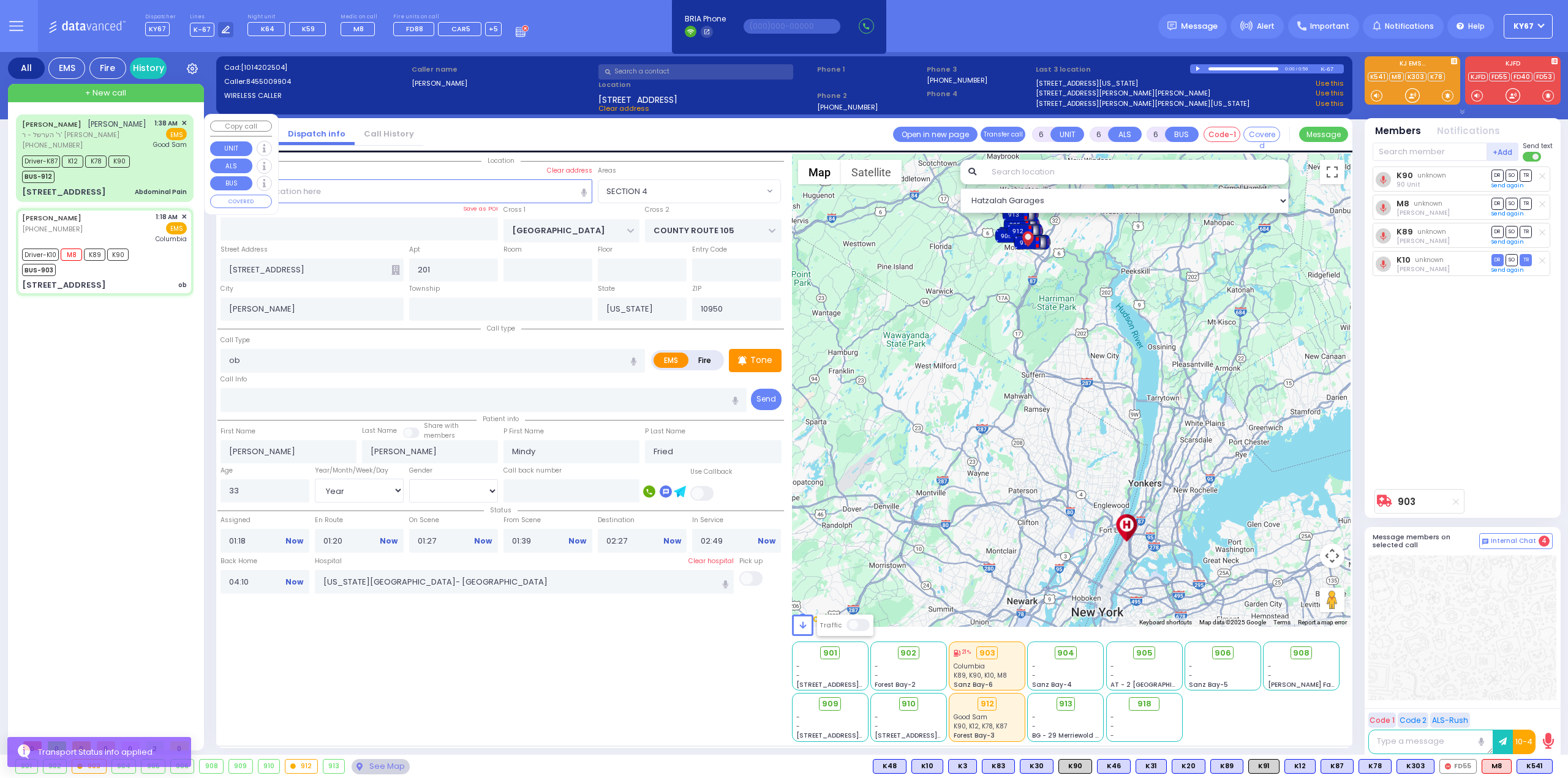
select select
radio input "true"
select select
select select "Hatzalah Garages"
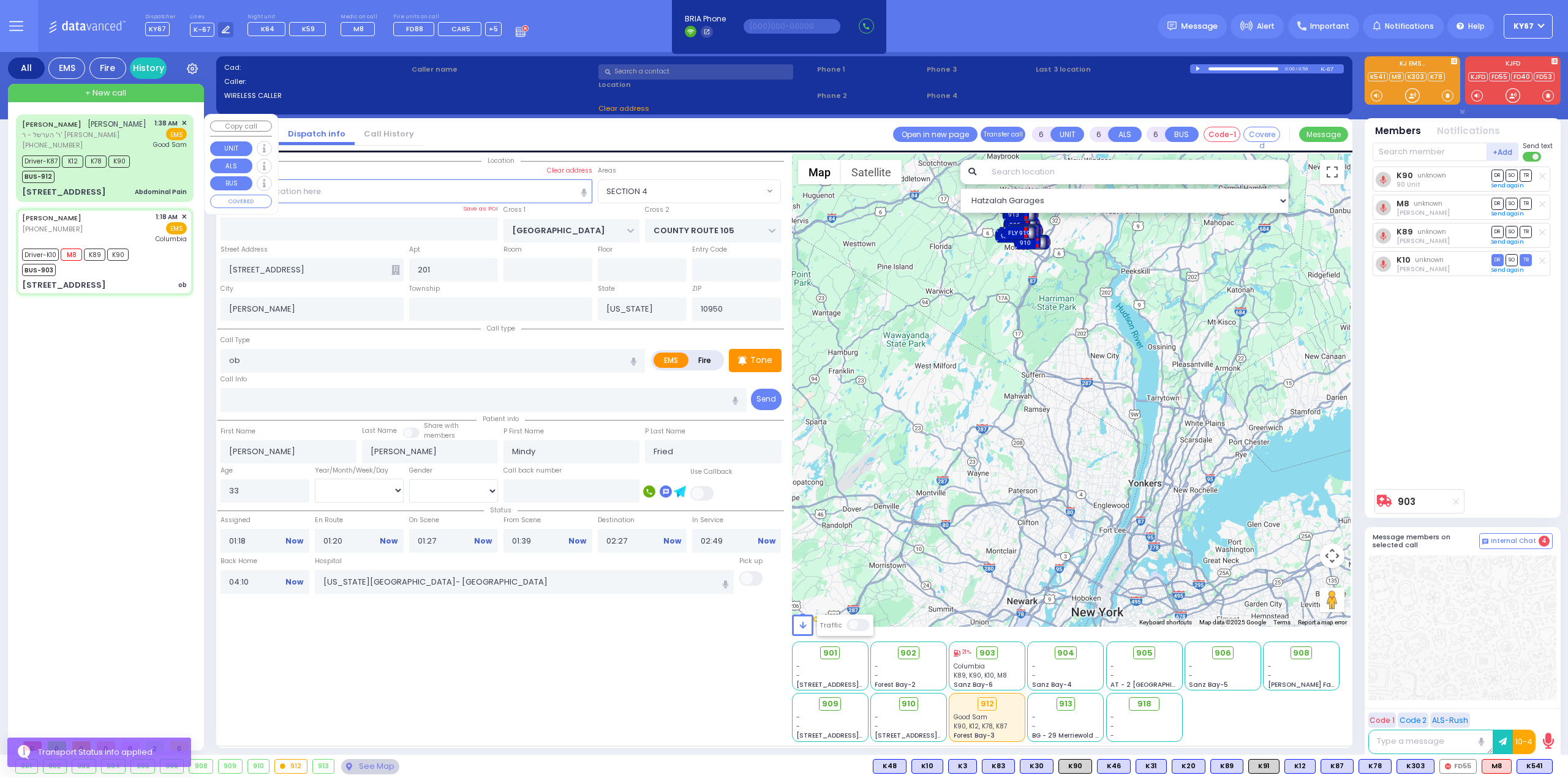
click at [157, 179] on div "Driver-K87 K12 K78 K90 BUS-912" at bounding box center [104, 168] width 165 height 31
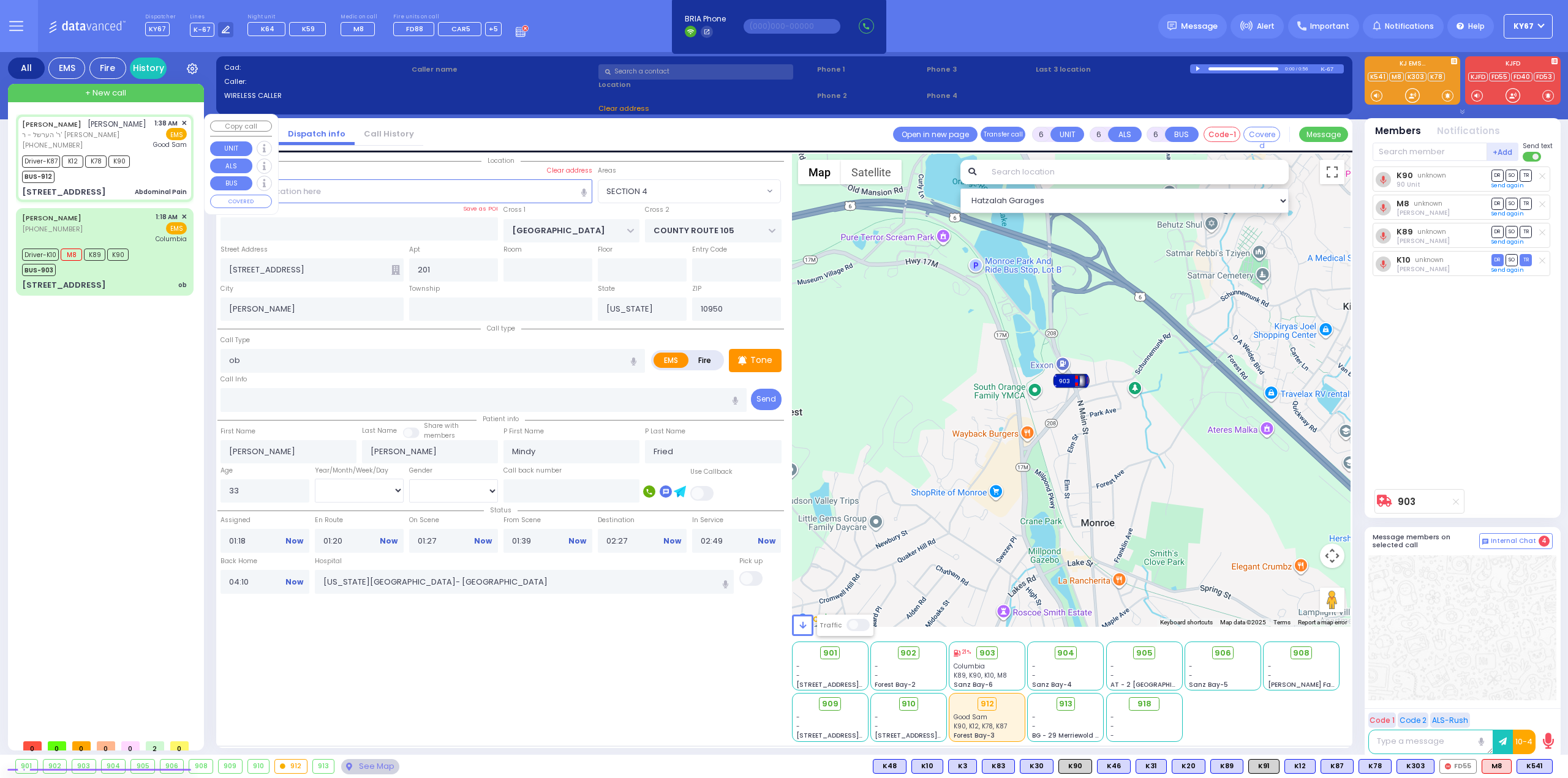
select select
type input "Abdominal Pain"
radio input "true"
type input "SHMIEL SHLOME"
type input "TELLER"
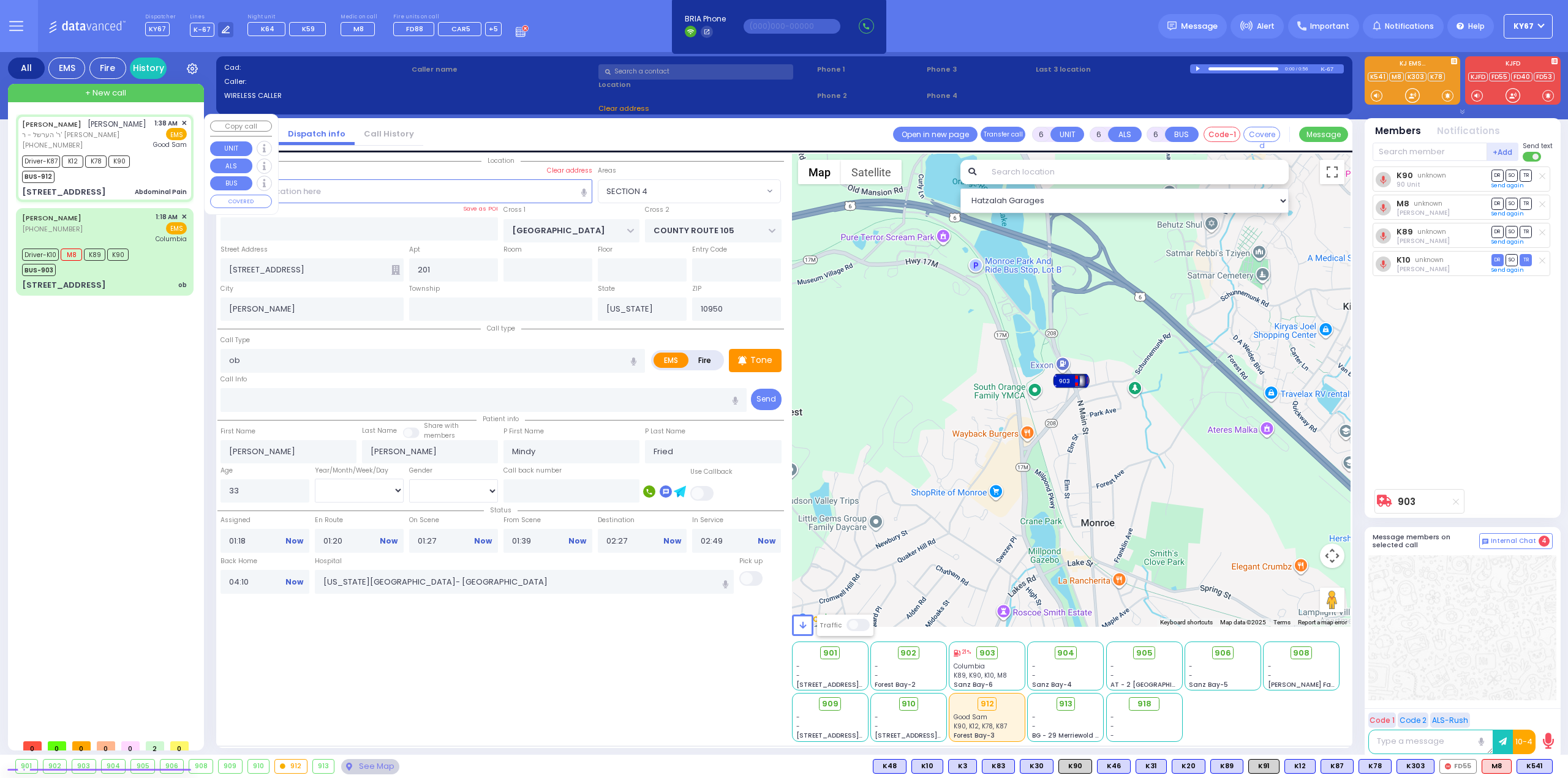
type input "Miriam"
type input "Teller"
type input "28"
select select "Year"
select select "[DEMOGRAPHIC_DATA]"
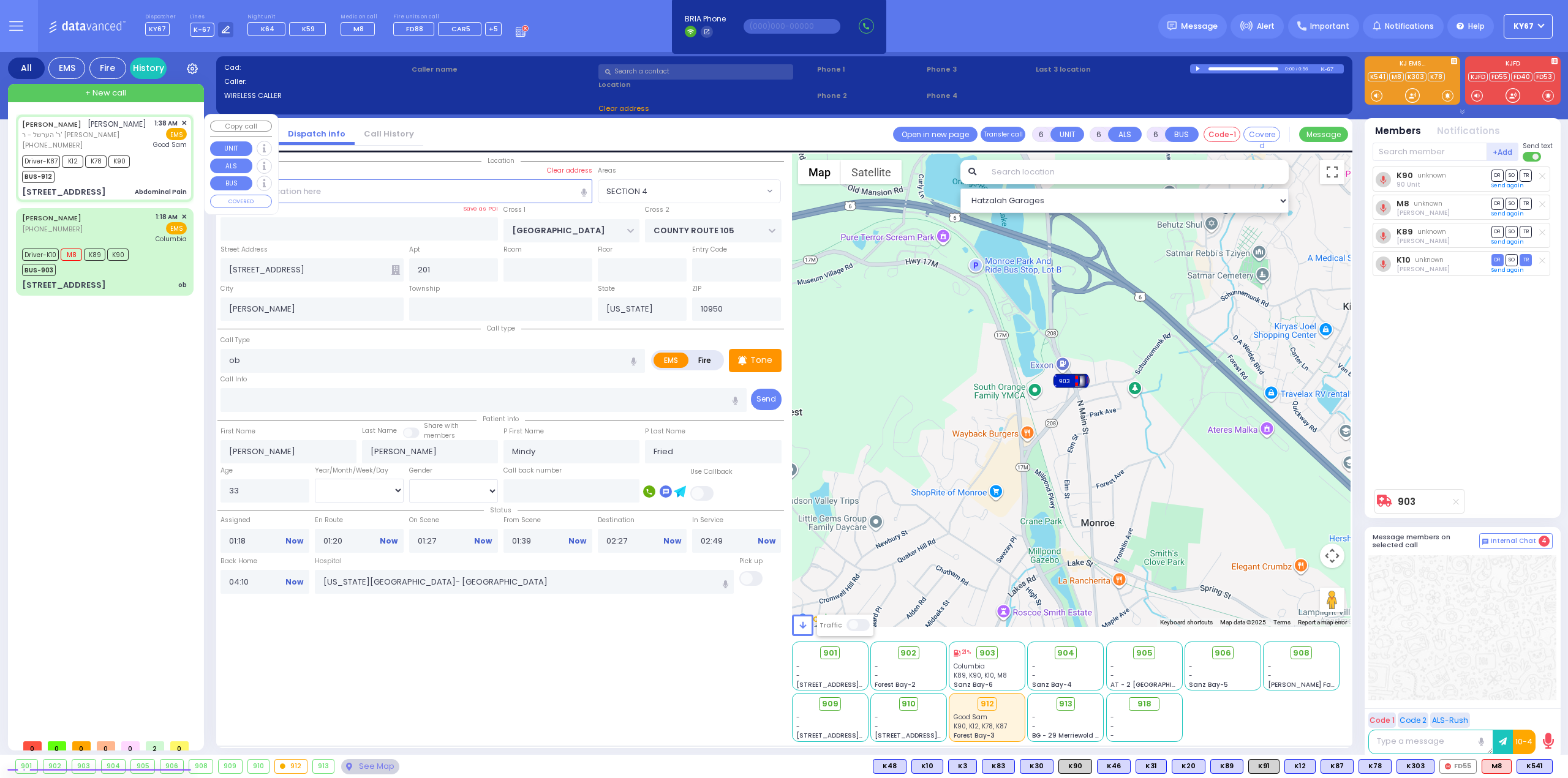
type input "01:38"
type input "01:39"
type input "01:42"
type input "02:26"
type input "02:50"
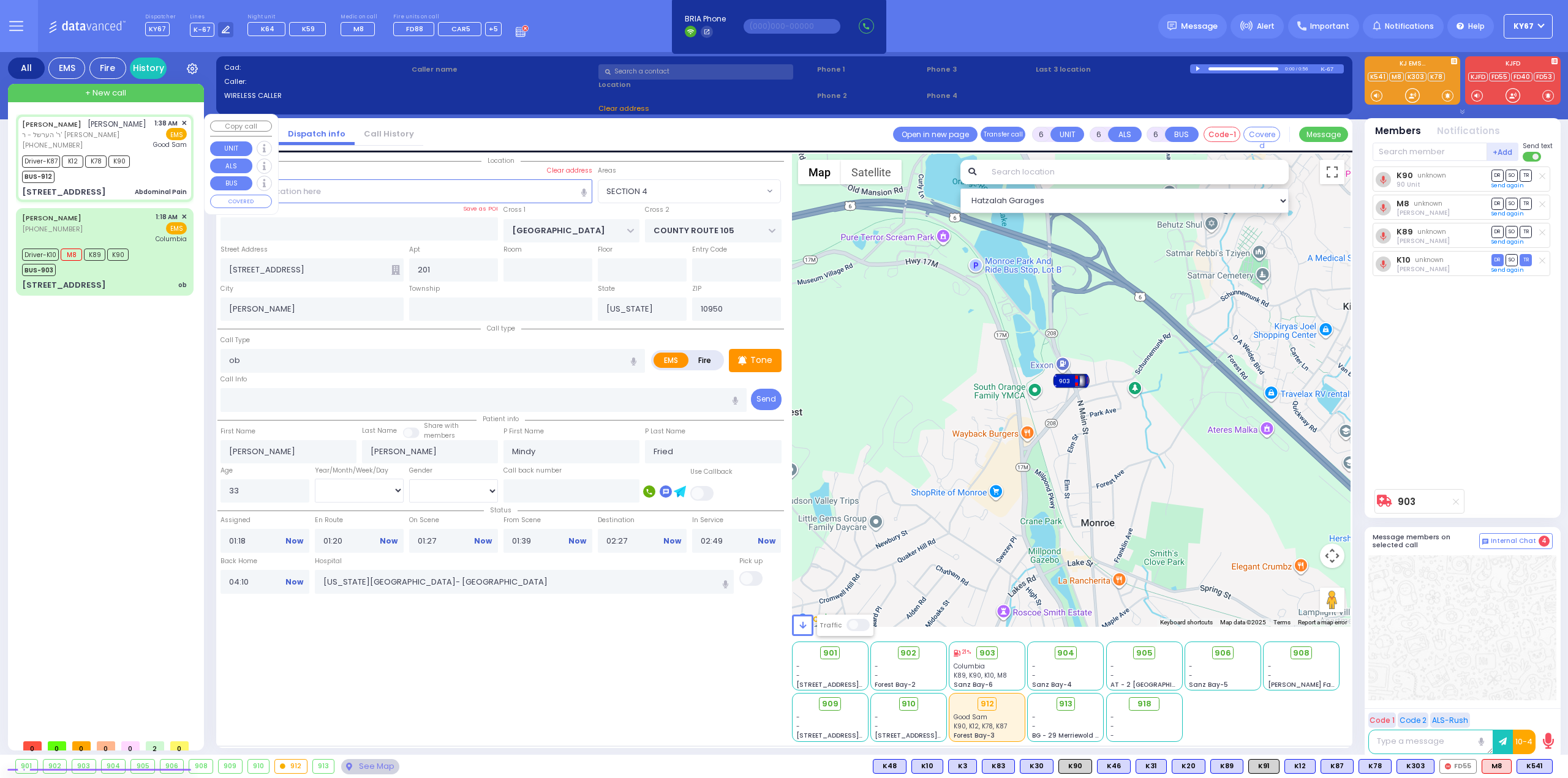
type input "03:05"
type input "Good Samaritan Hospital"
type input "CHERNOBYL COURT"
type input "KRAKOW BLVD"
type input "3 CHERNOBYL CT"
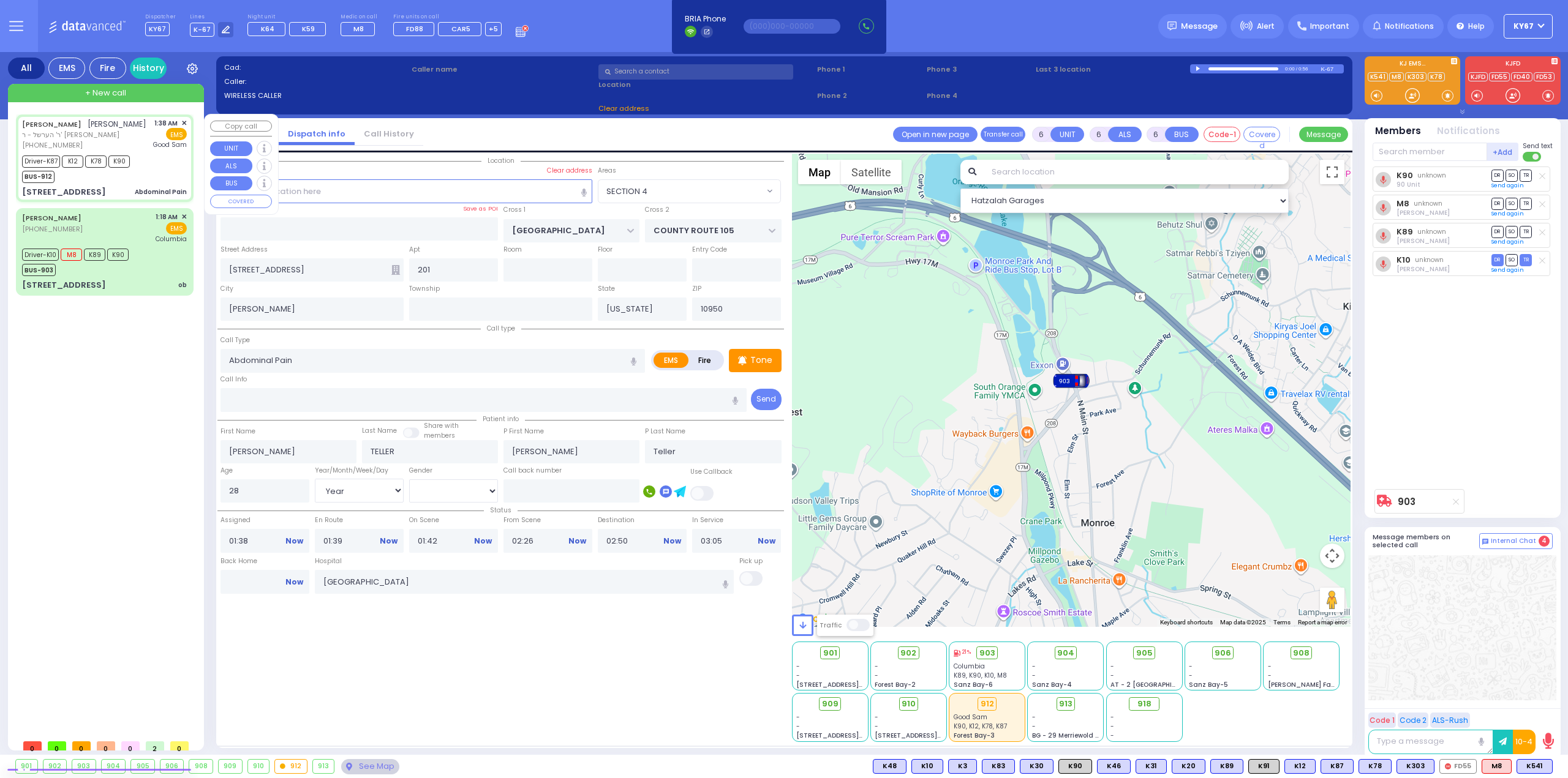
type input "302"
type input "Monroe"
select select "Hatzalah Garages"
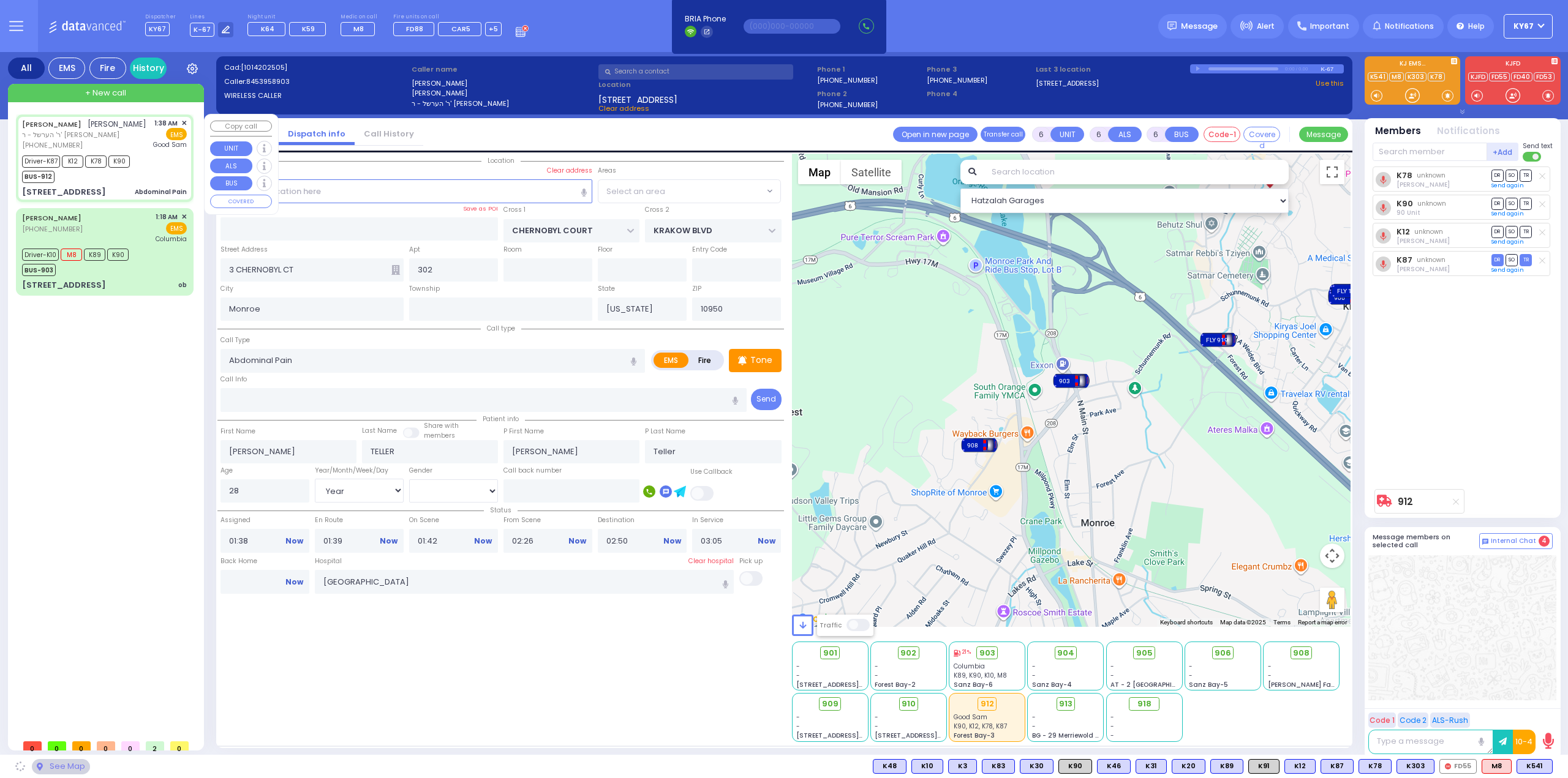
select select "ATZEI TAMURIM"
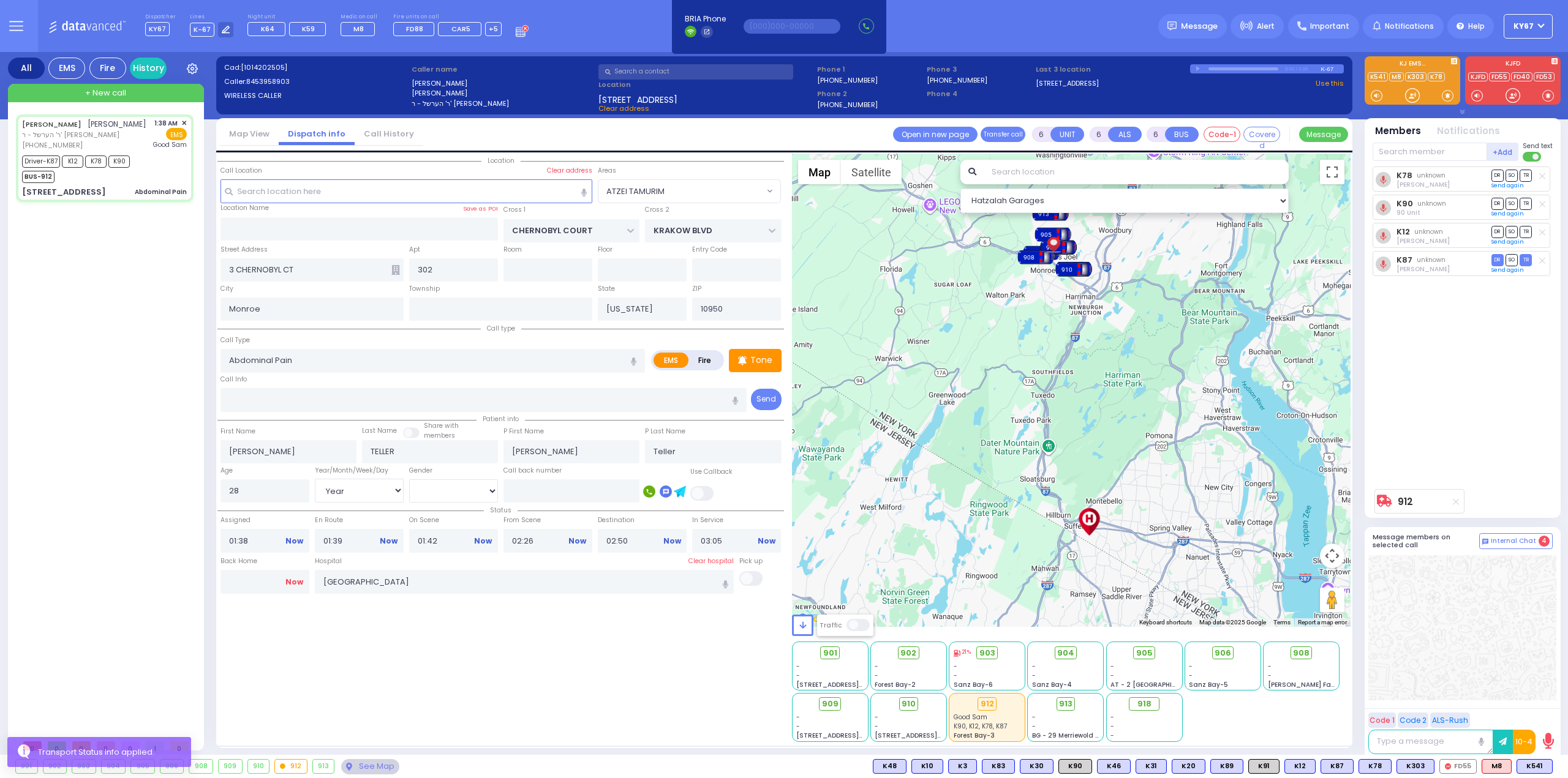
click at [289, 581] on link "Now" at bounding box center [295, 582] width 18 height 11
type input "04:10"
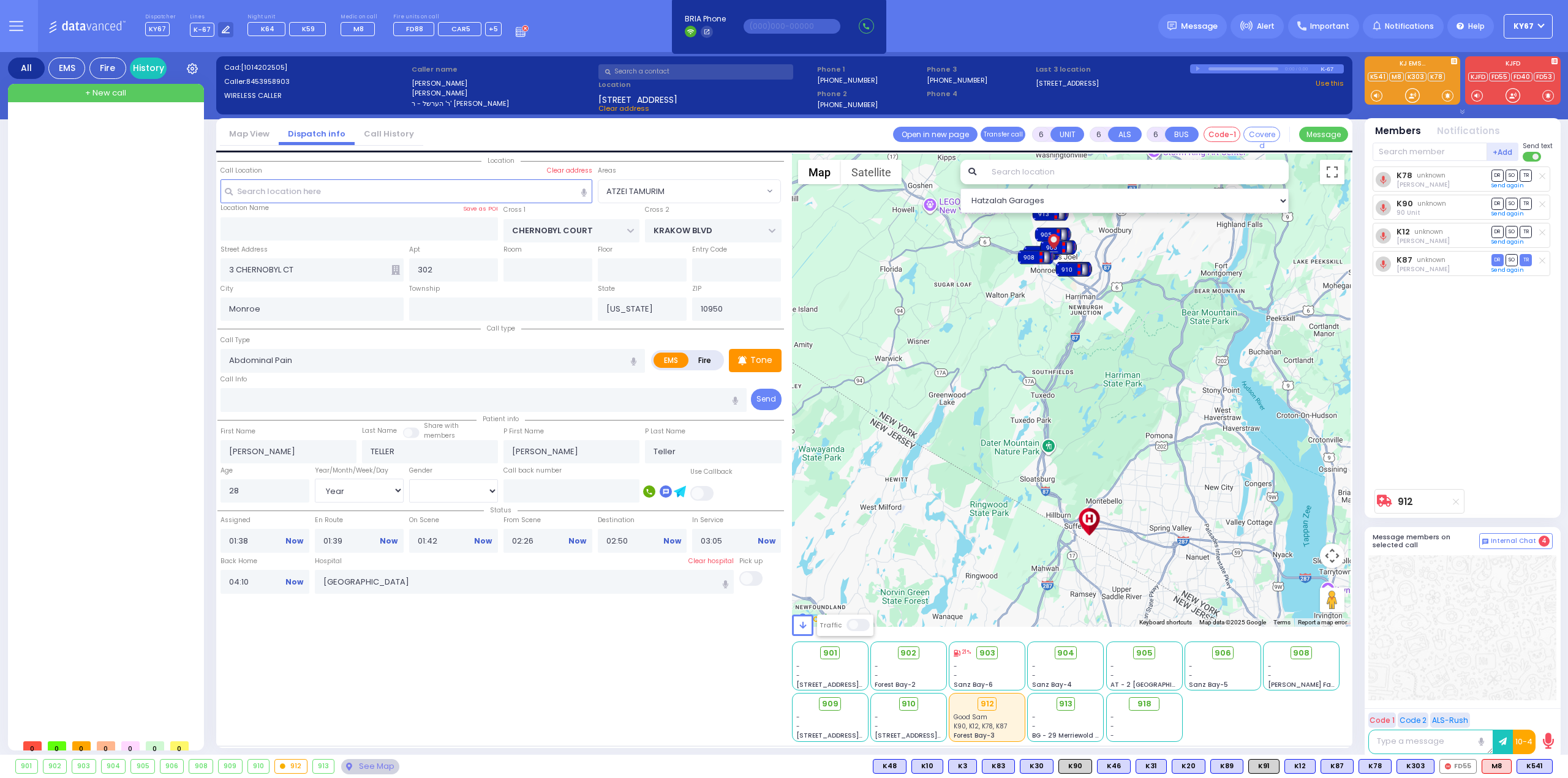
select select
radio input "true"
select select
select select "Hatzalah Garages"
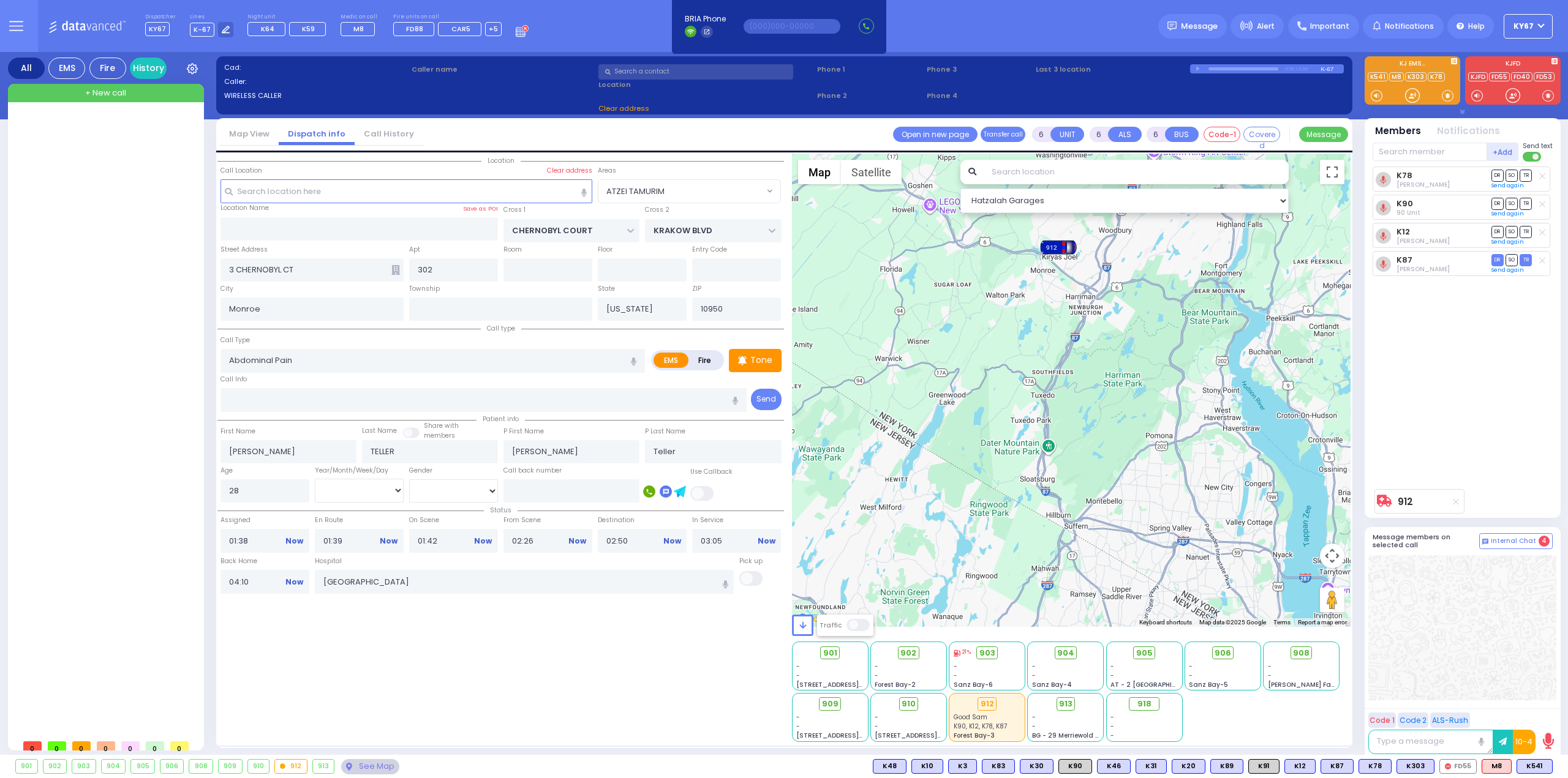
click at [400, 642] on div "Location All areas" at bounding box center [501, 448] width 567 height 589
select select
radio input "true"
select select
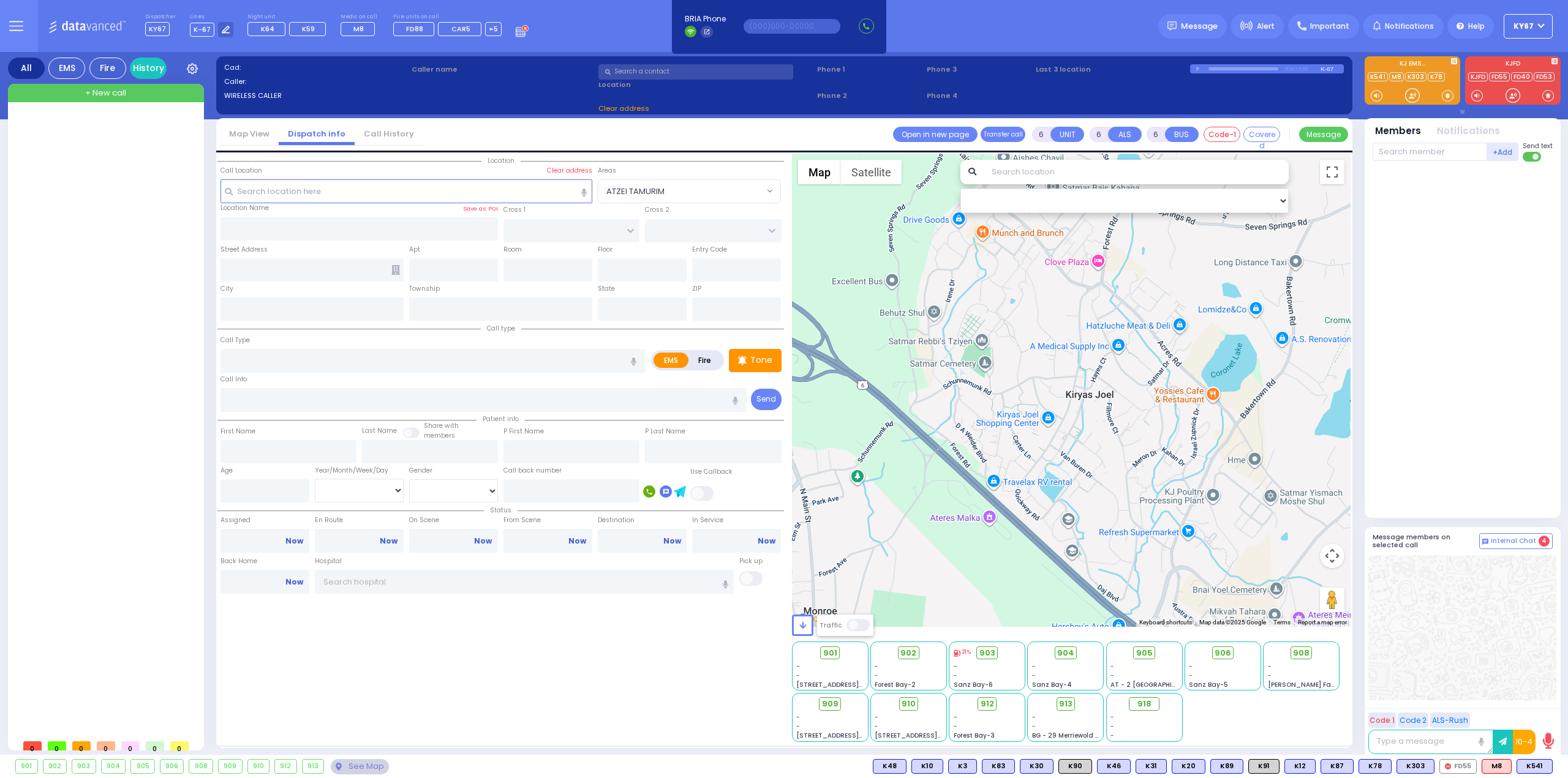
click at [12, 15] on button at bounding box center [15, 25] width 44 height 52
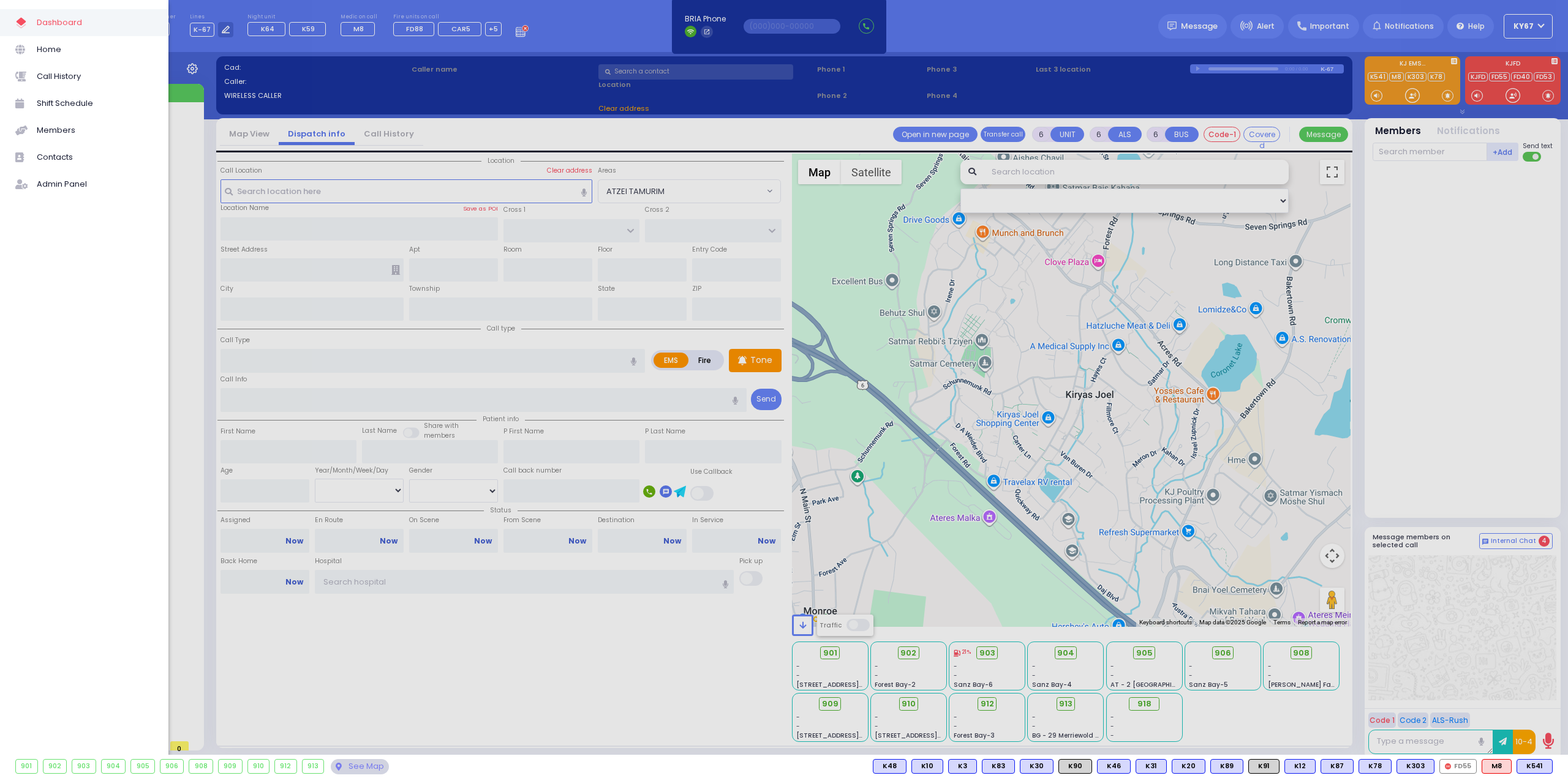
click at [567, 22] on div at bounding box center [784, 389] width 1568 height 778
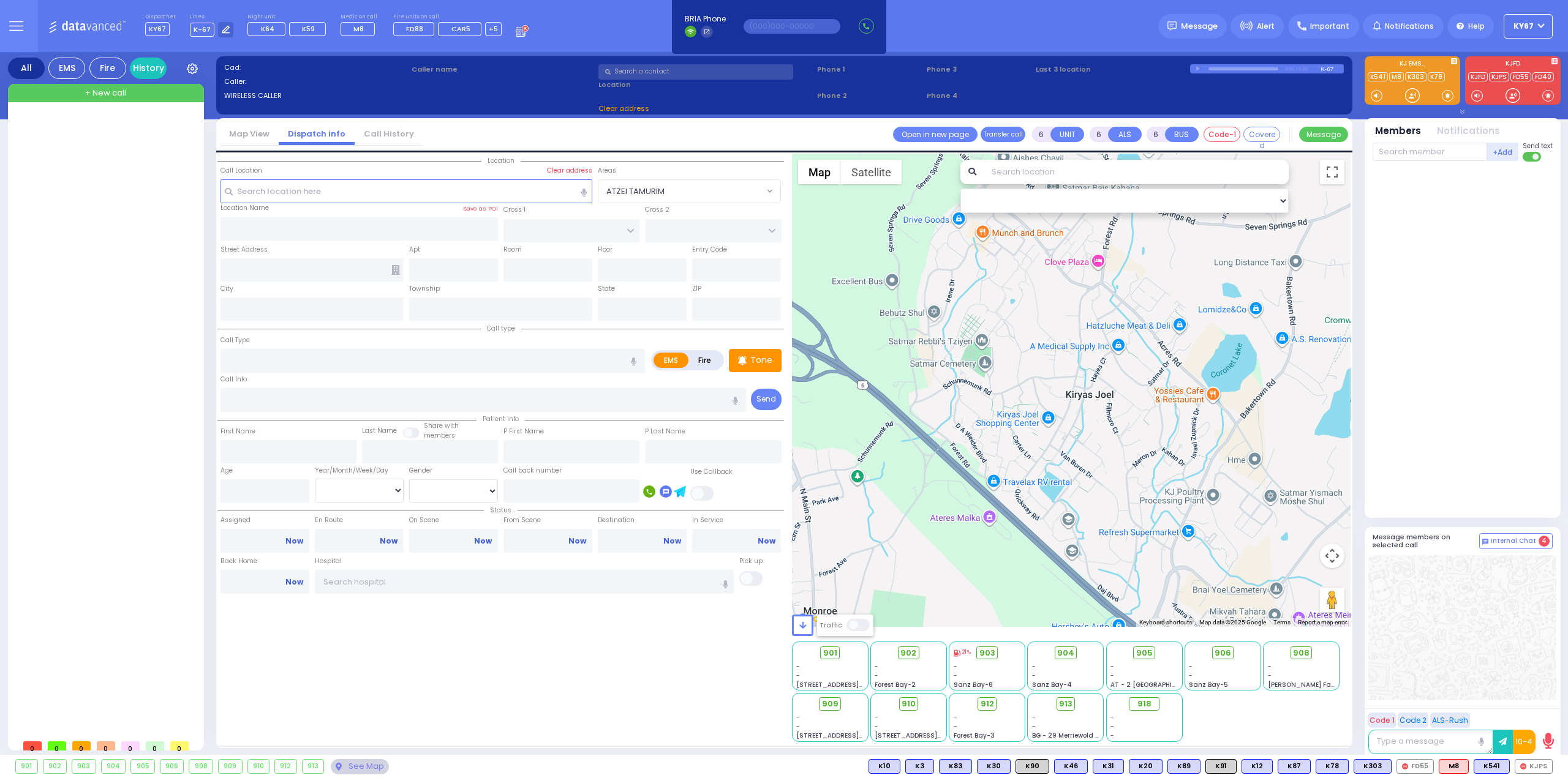
click at [10, 28] on icon at bounding box center [15, 25] width 14 height 14
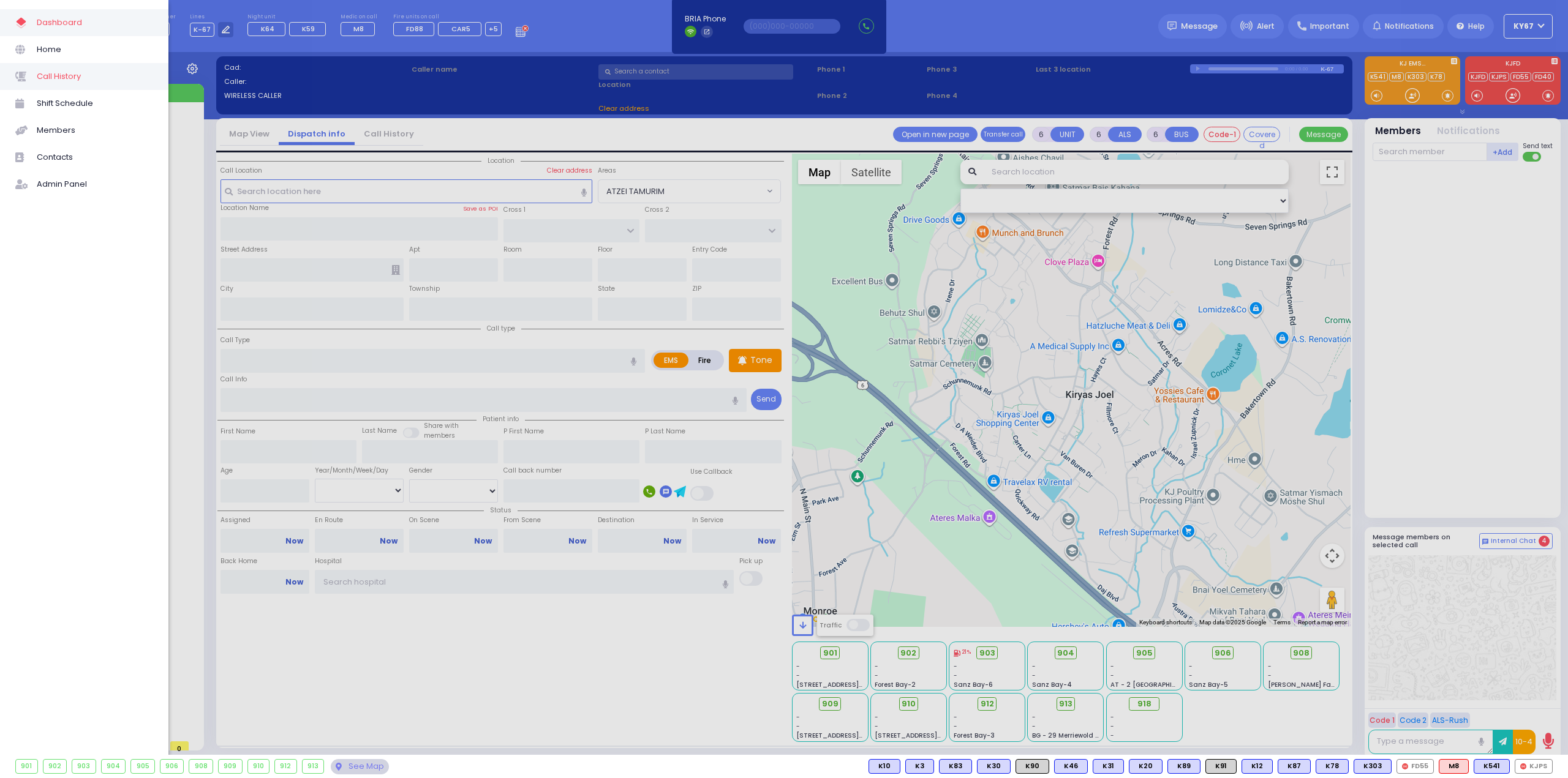
click at [62, 66] on link "Call History" at bounding box center [84, 76] width 168 height 27
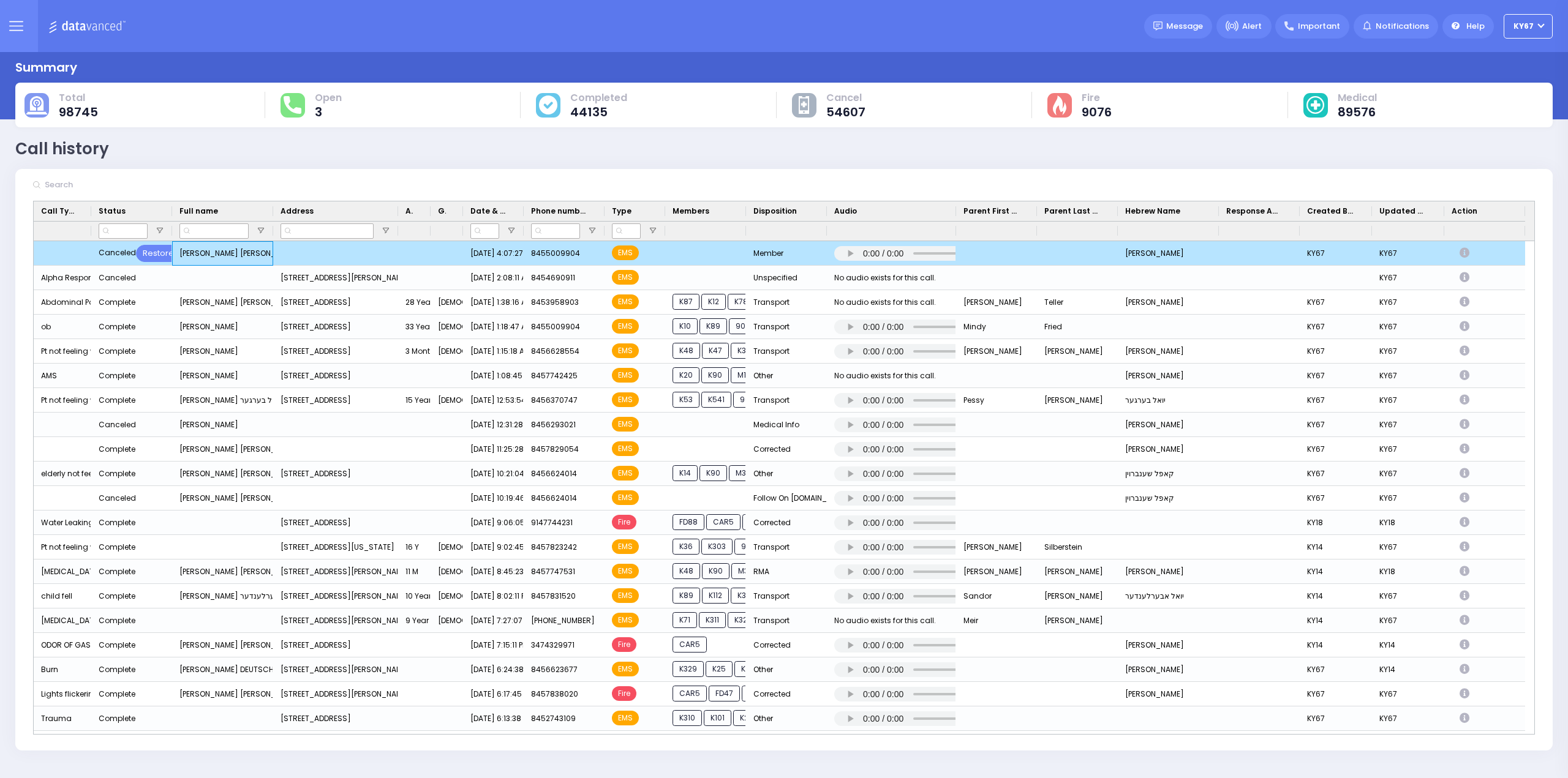
click at [266, 254] on div "JACOB DOV FRIED יעקב דוב פריעד" at bounding box center [222, 253] width 101 height 25
click at [1464, 254] on icon "Press SPACE to deselect this row." at bounding box center [1466, 253] width 14 height 10
select select
select select "Member"
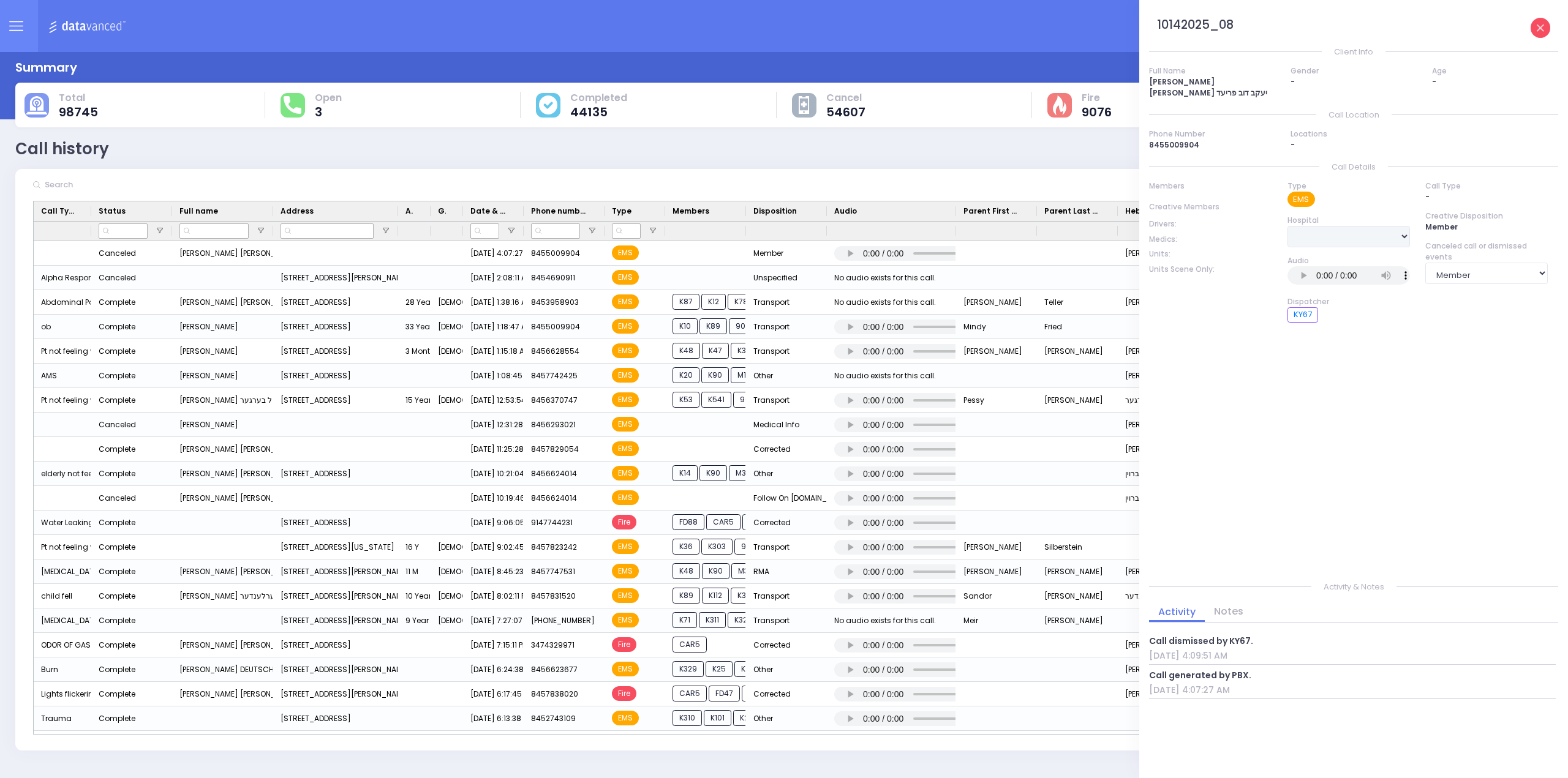
click at [1546, 26] on link at bounding box center [1541, 28] width 20 height 20
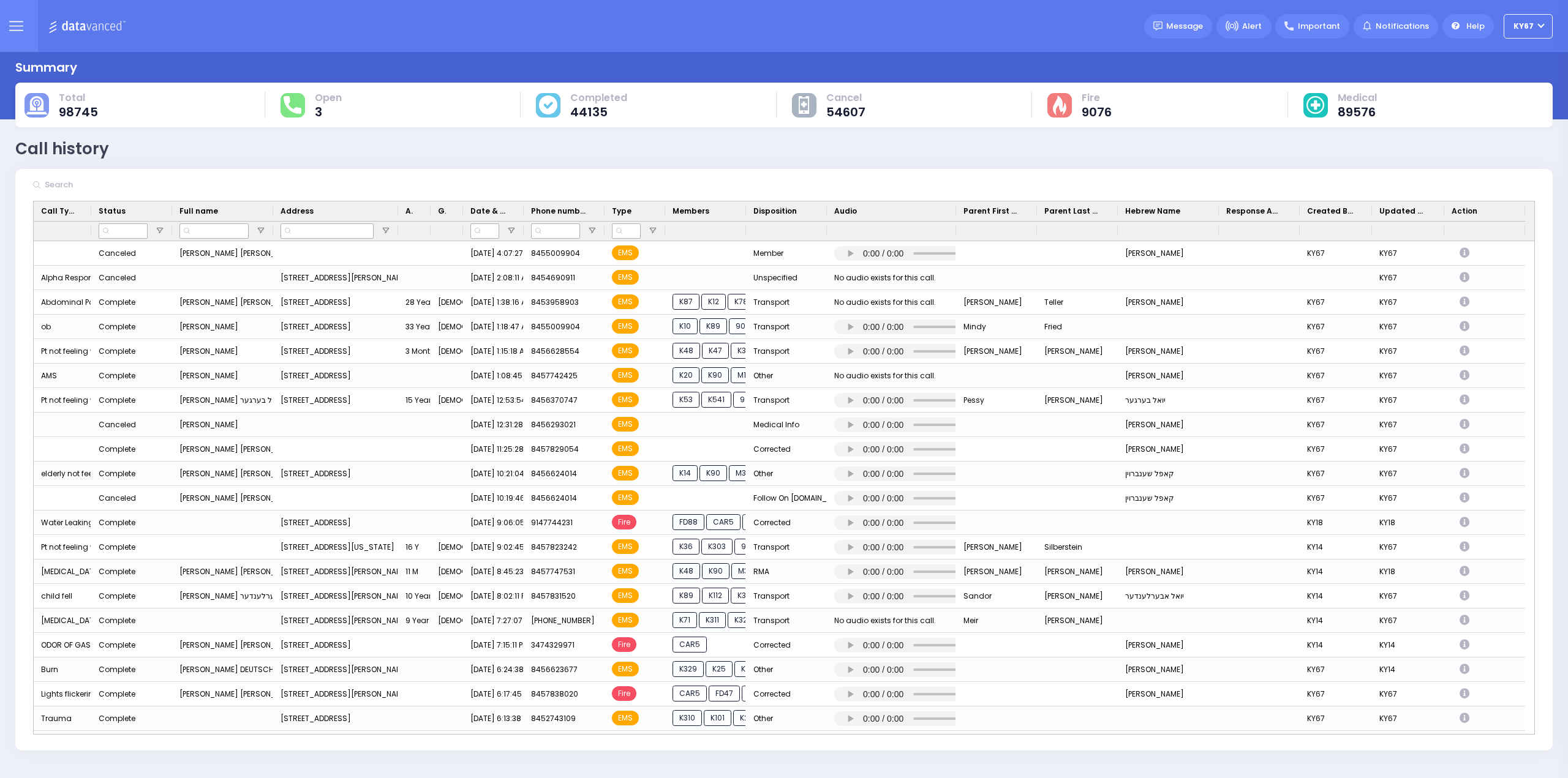
click at [12, 33] on icon at bounding box center [15, 25] width 14 height 14
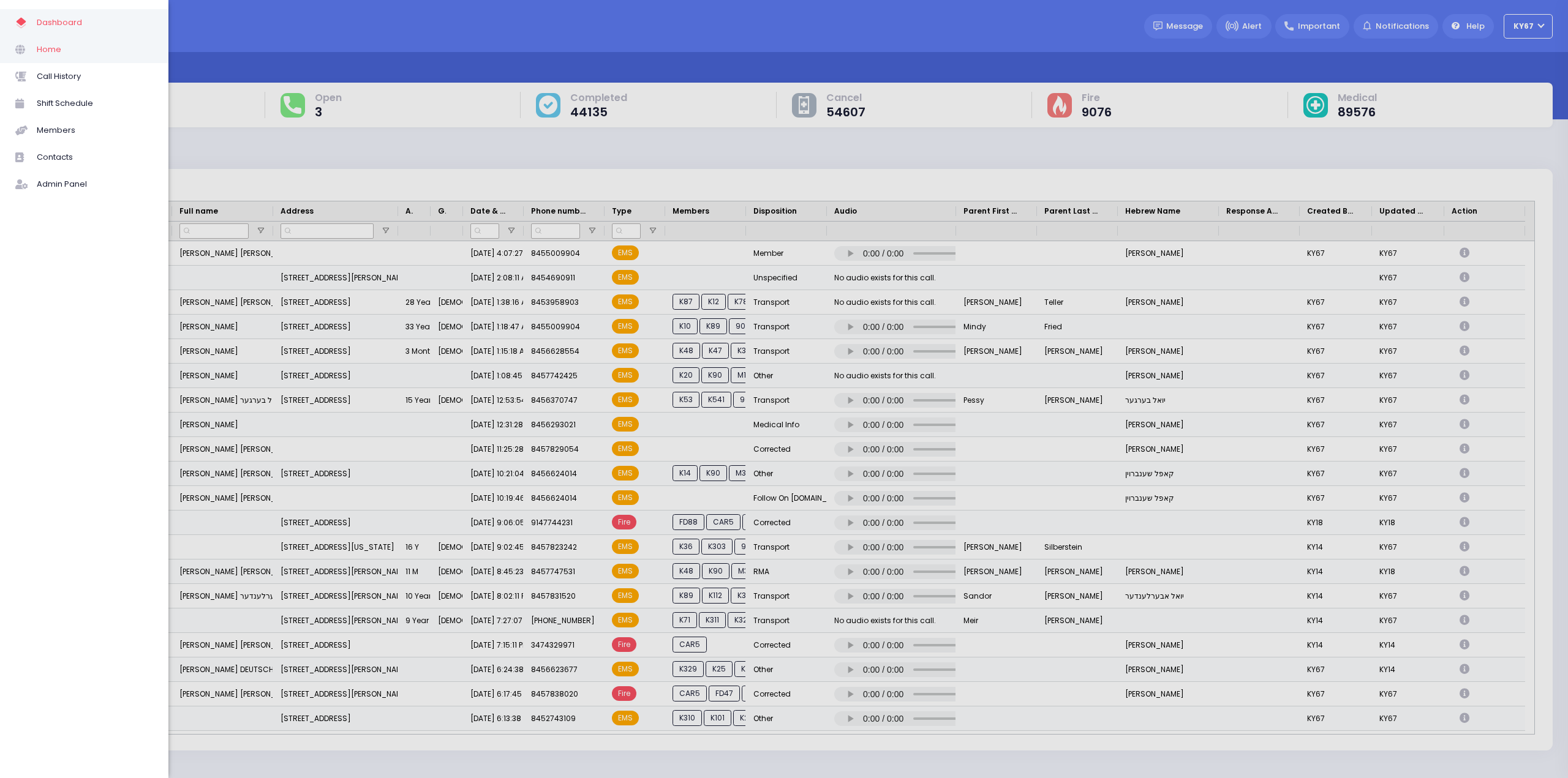
click at [63, 45] on span "Home" at bounding box center [95, 49] width 116 height 15
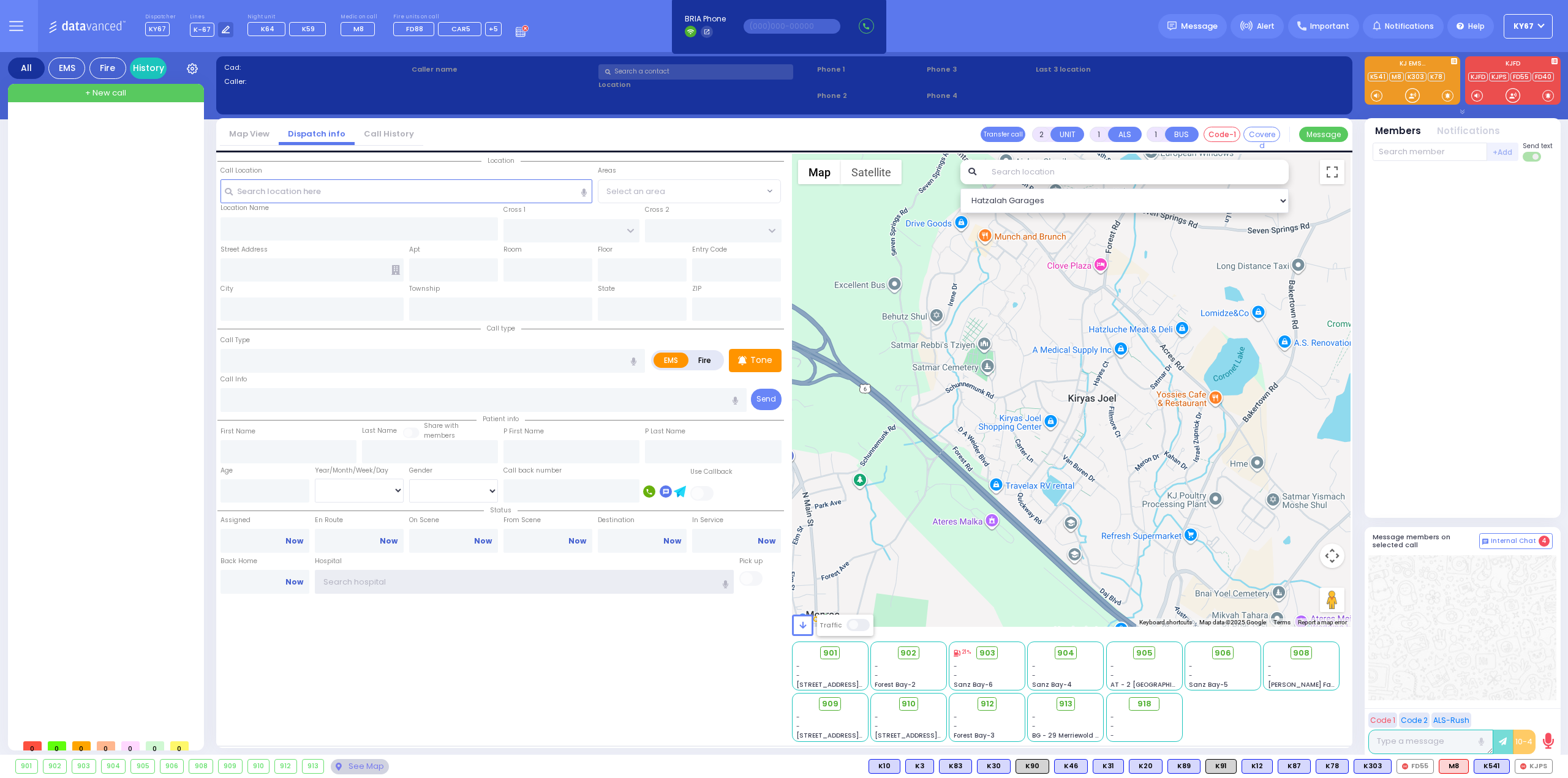
type input "Ky67"
click at [548, 28] on div "Dispatcher KY67 shift has started. Are you ? Lines K-67" at bounding box center [784, 25] width 1568 height 52
